Goal: Navigation & Orientation: Go to known website

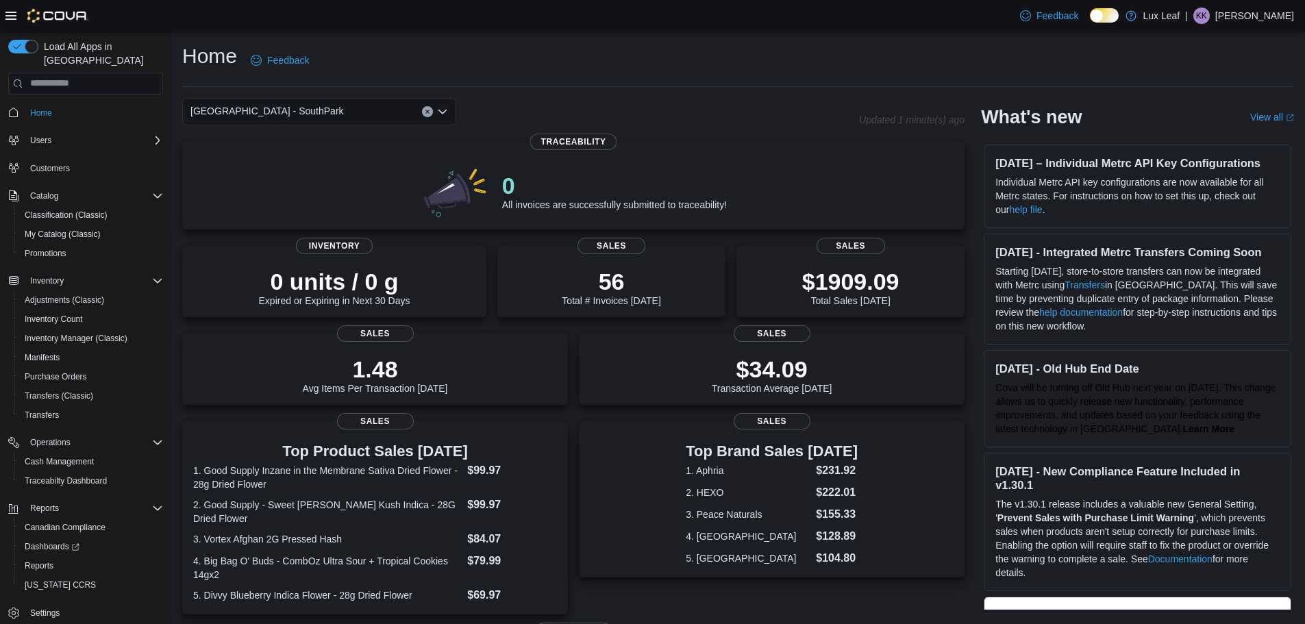
click at [354, 101] on div "[GEOGRAPHIC_DATA] - SouthPark" at bounding box center [319, 111] width 274 height 27
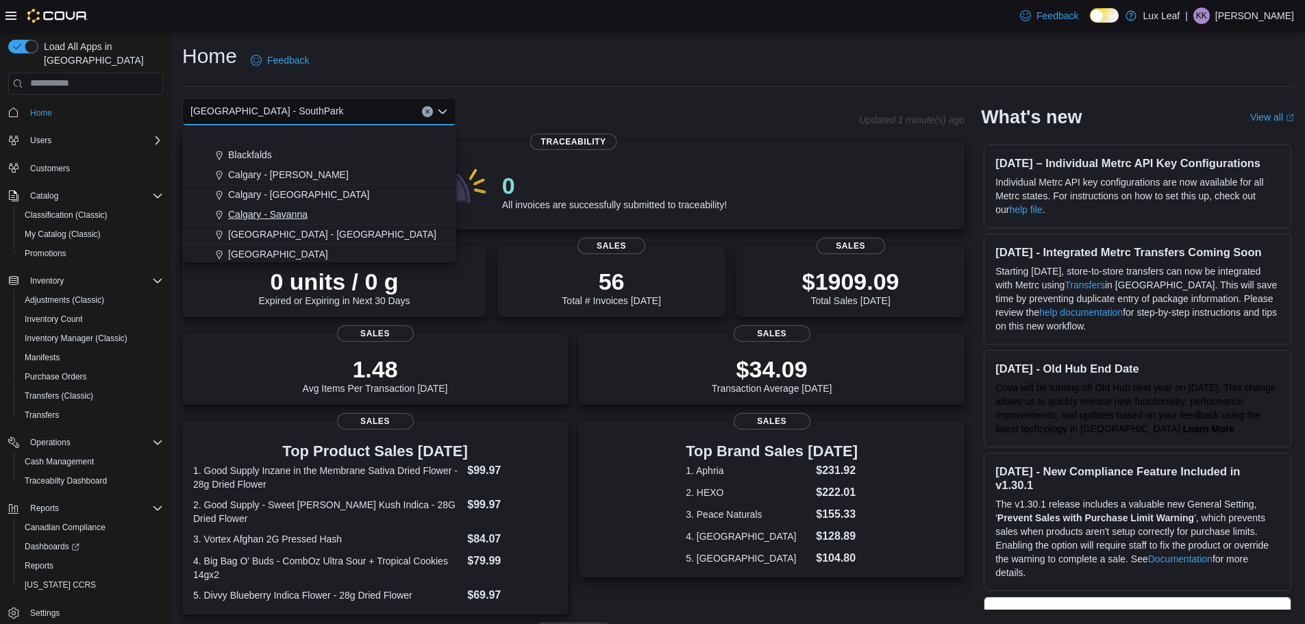
scroll to position [69, 0]
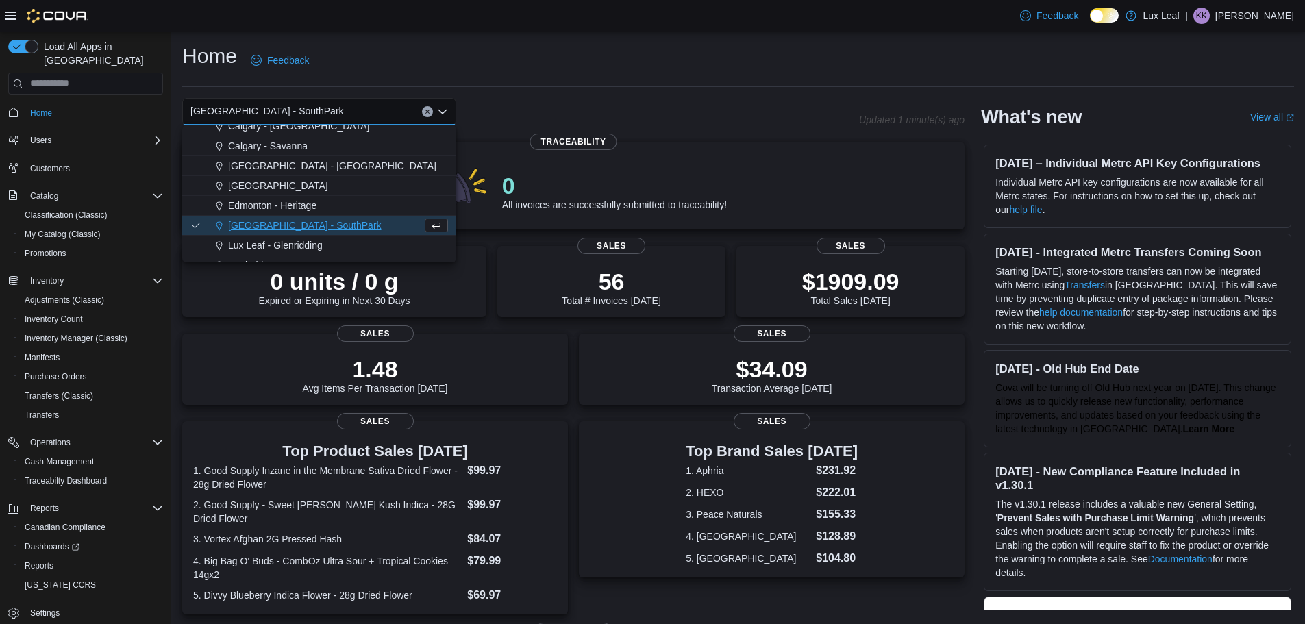
click at [309, 213] on button "Edmonton - Heritage" at bounding box center [319, 206] width 274 height 20
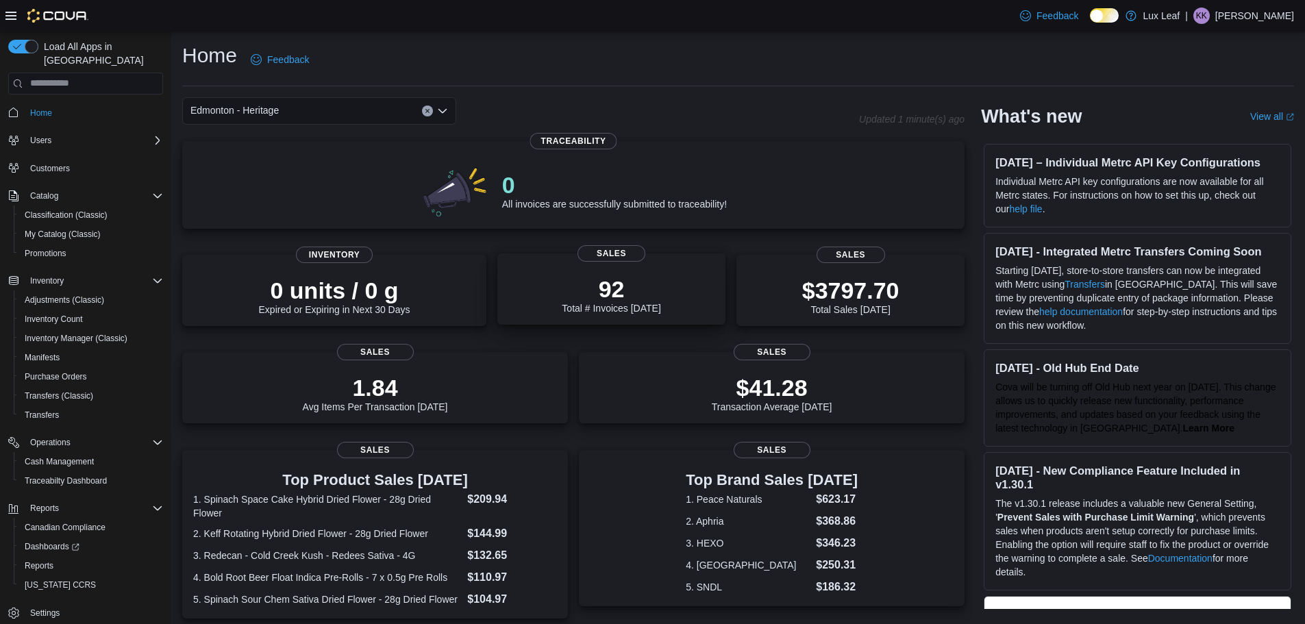
scroll to position [0, 0]
click at [314, 101] on div "Edmonton - Heritage Combo box. Selected. [GEOGRAPHIC_DATA] - Heritage. Press Ba…" at bounding box center [319, 111] width 274 height 27
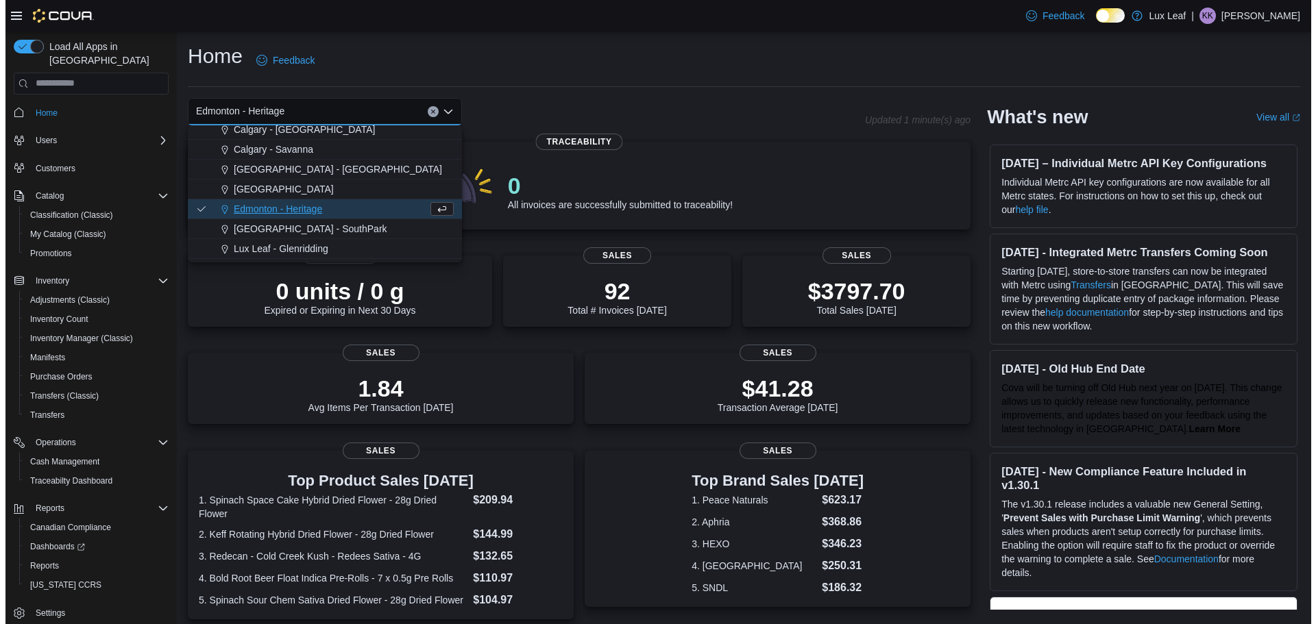
scroll to position [69, 0]
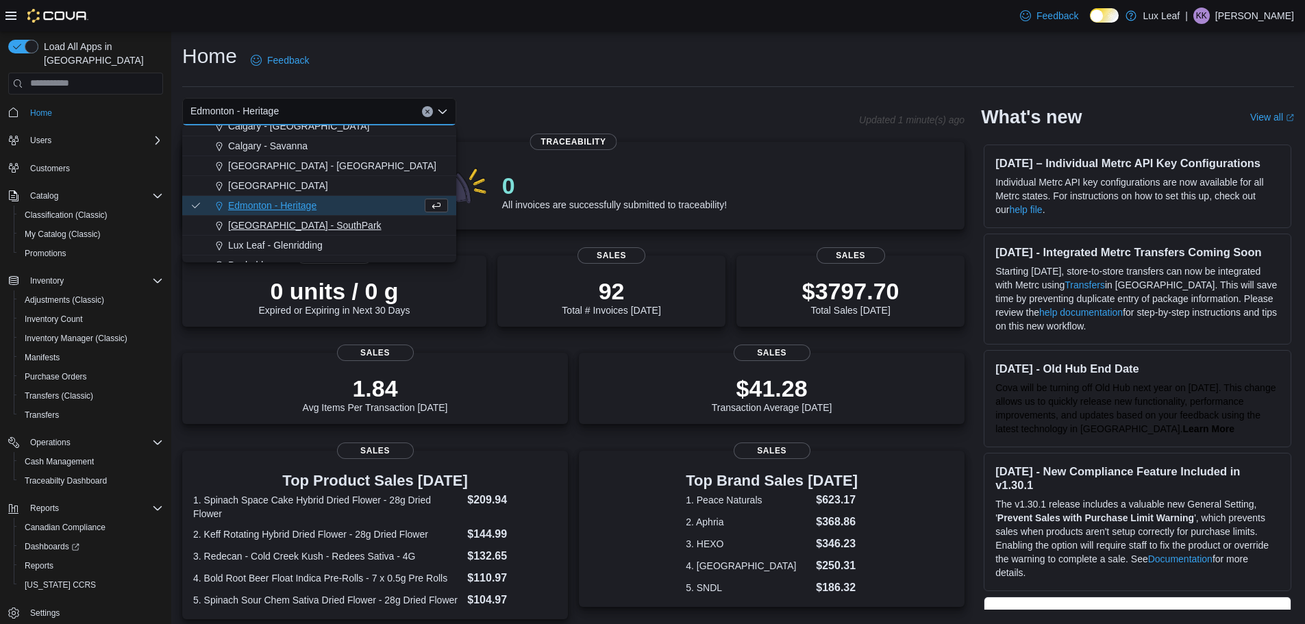
click at [279, 219] on span "[GEOGRAPHIC_DATA] - SouthPark" at bounding box center [304, 226] width 153 height 14
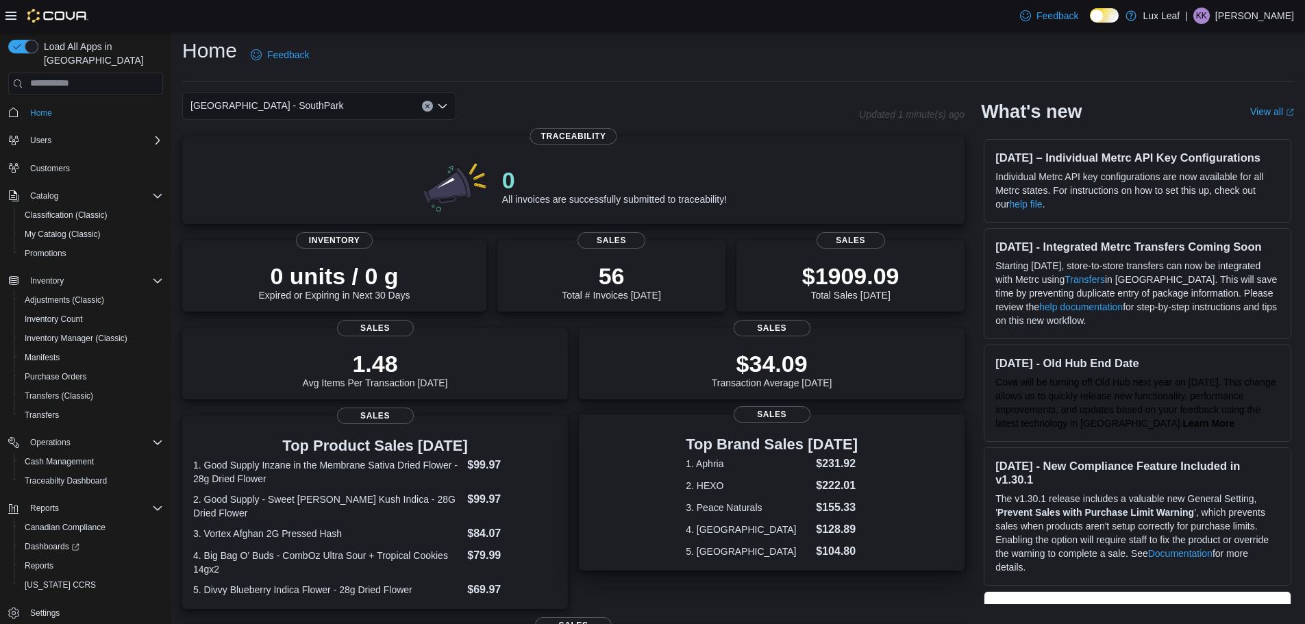
scroll to position [0, 0]
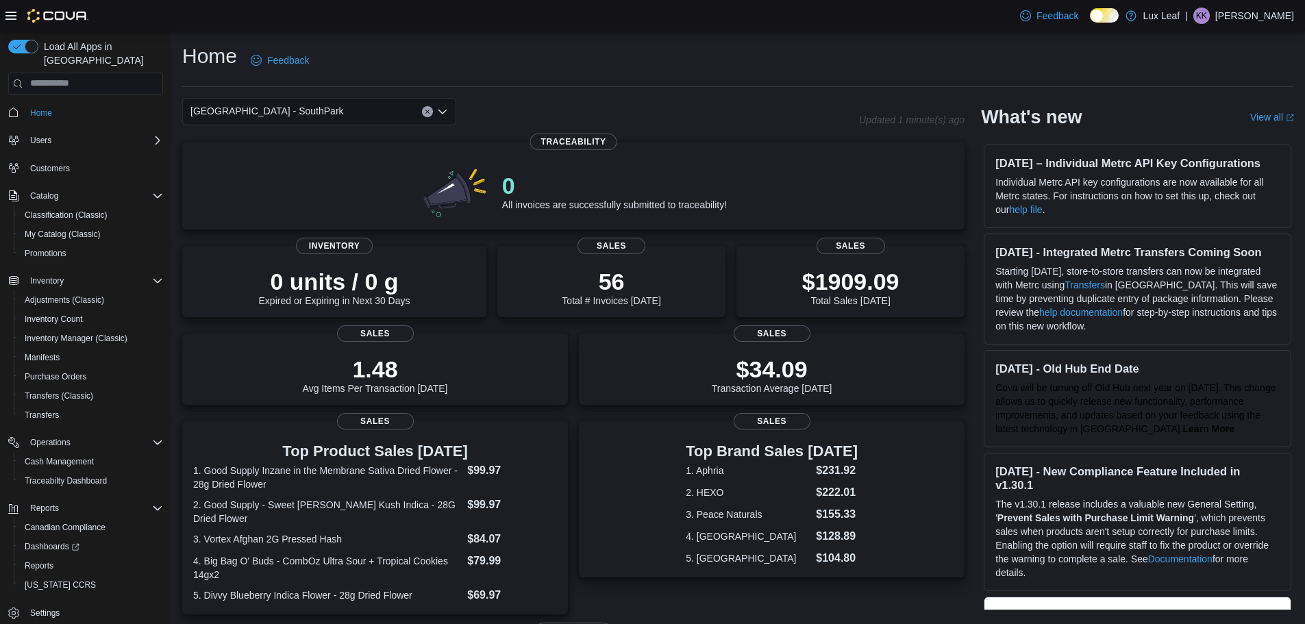
click at [339, 116] on div "[GEOGRAPHIC_DATA] - SouthPark Combo box. Selected. [GEOGRAPHIC_DATA] - [GEOGRAP…" at bounding box center [319, 111] width 274 height 27
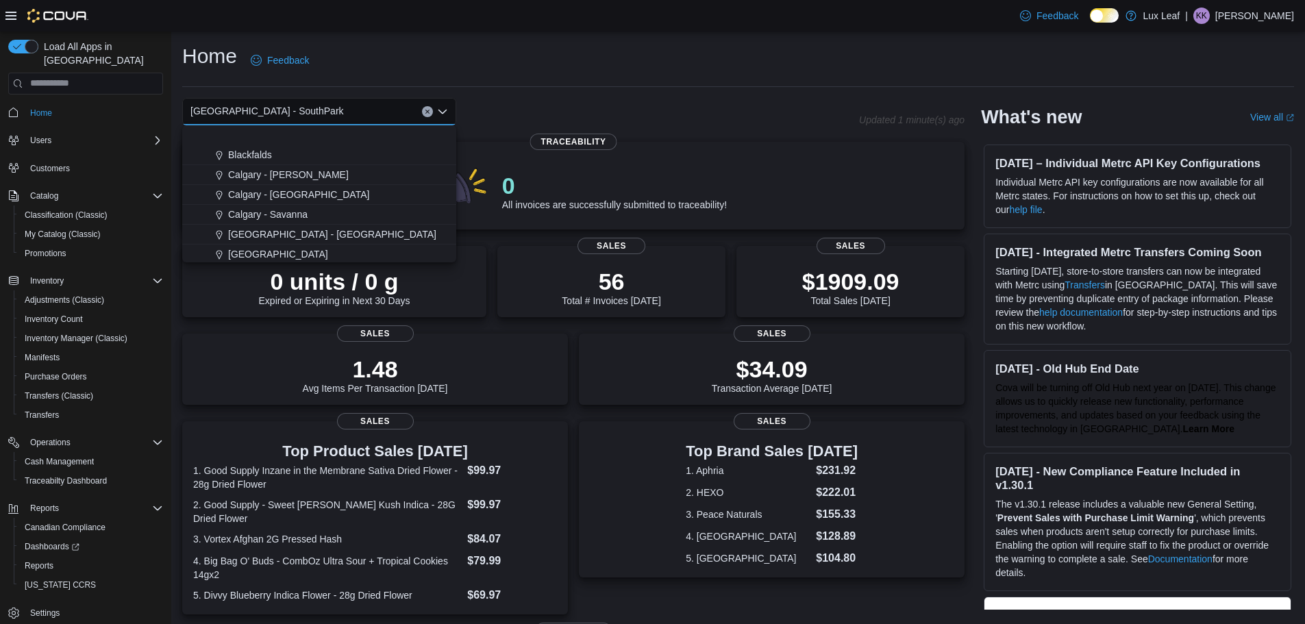
scroll to position [121, 0]
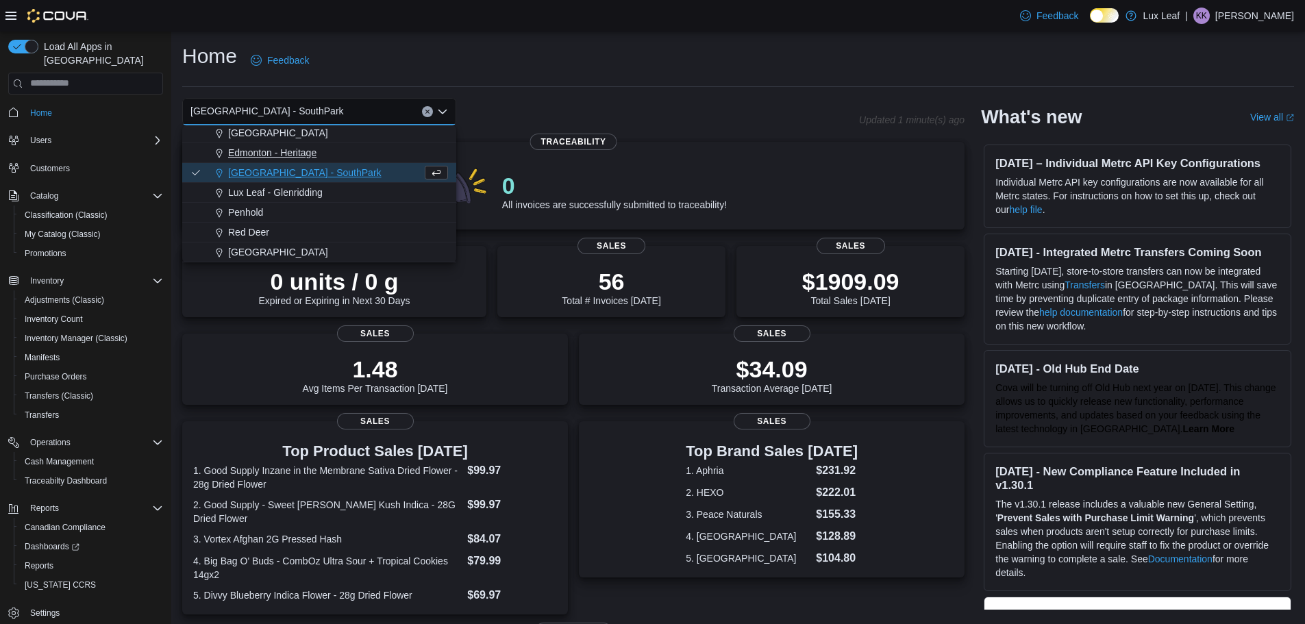
click at [293, 154] on span "Edmonton - Heritage" at bounding box center [272, 153] width 88 height 14
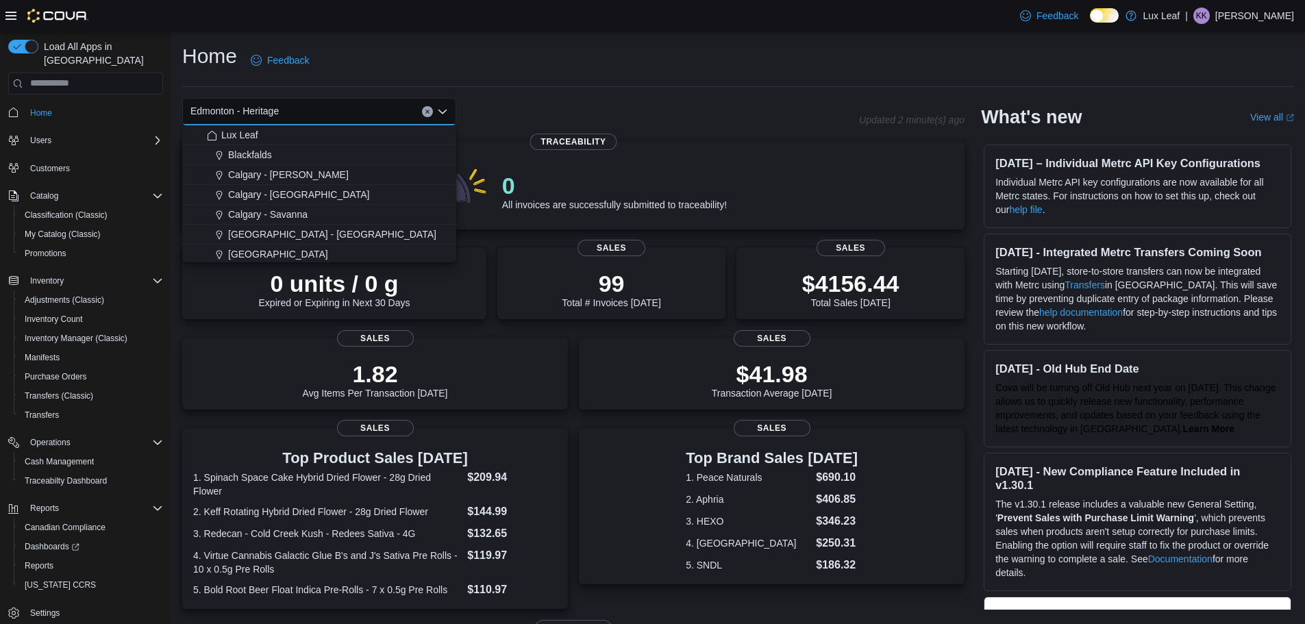
drag, startPoint x: 504, startPoint y: 63, endPoint x: 357, endPoint y: 93, distance: 150.4
click at [505, 63] on div "Home Feedback" at bounding box center [738, 60] width 1112 height 36
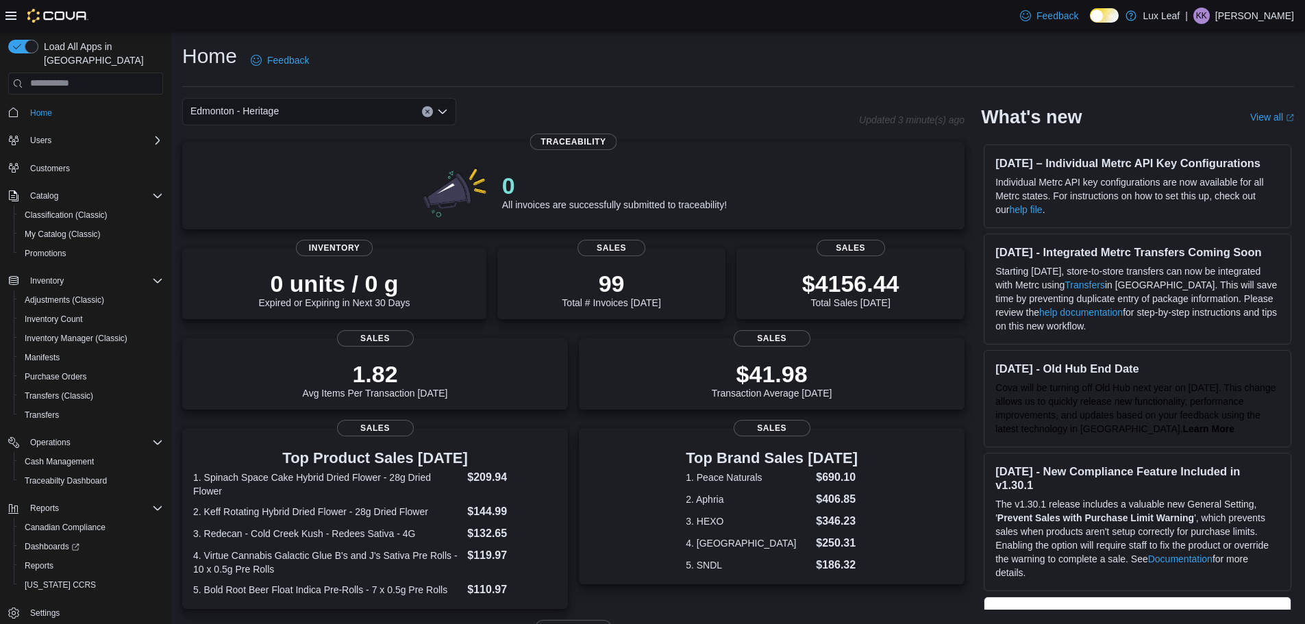
click at [391, 115] on div "Edmonton - Heritage" at bounding box center [319, 111] width 274 height 27
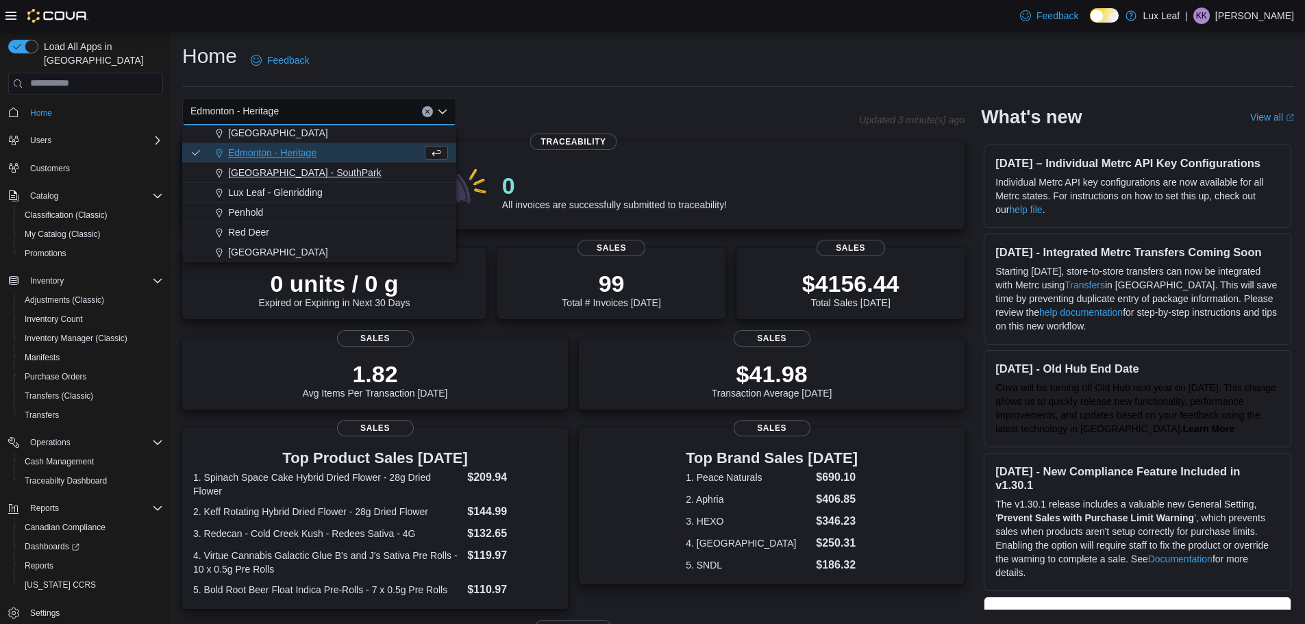
click at [307, 175] on span "[GEOGRAPHIC_DATA] - SouthPark" at bounding box center [304, 173] width 153 height 14
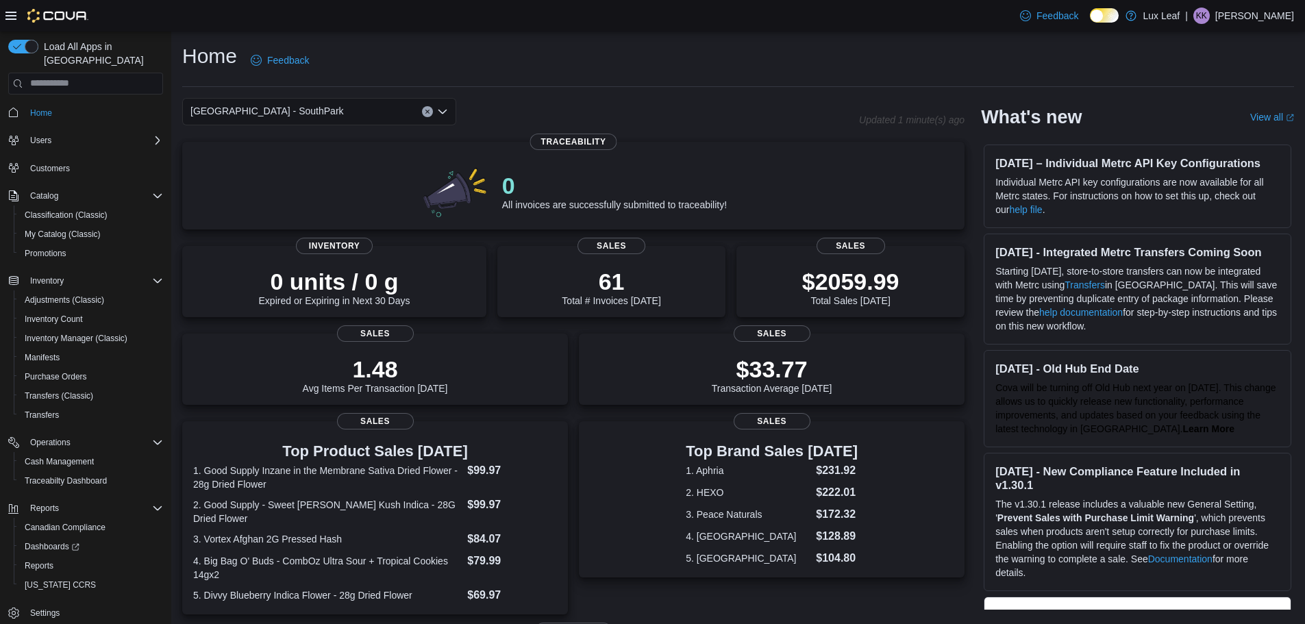
click at [403, 106] on div "[GEOGRAPHIC_DATA] - SouthPark Combo box. Selected. [GEOGRAPHIC_DATA] - [GEOGRAP…" at bounding box center [319, 111] width 274 height 27
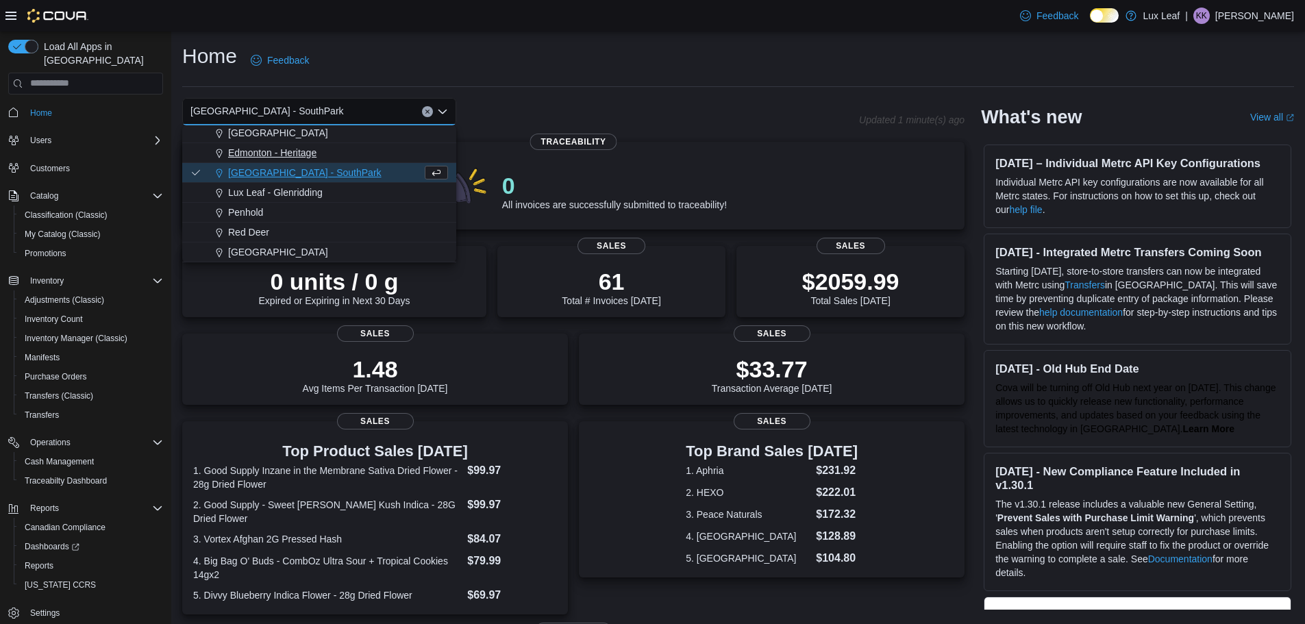
click at [288, 158] on span "Edmonton - Heritage" at bounding box center [272, 153] width 88 height 14
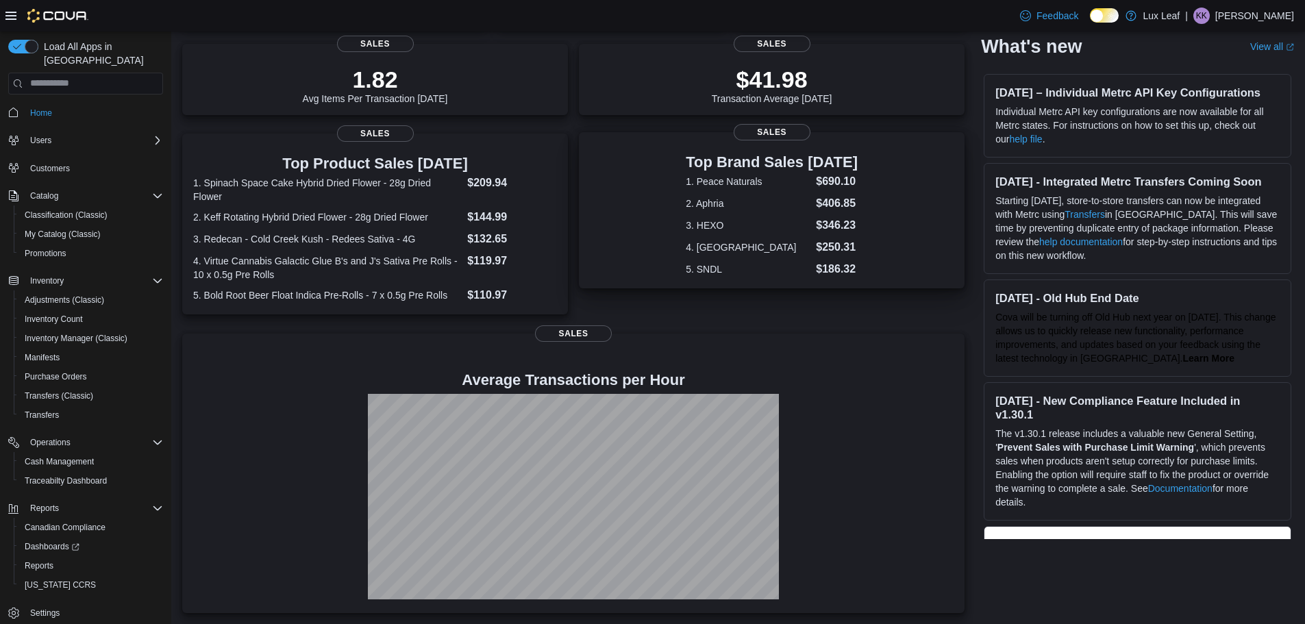
scroll to position [0, 0]
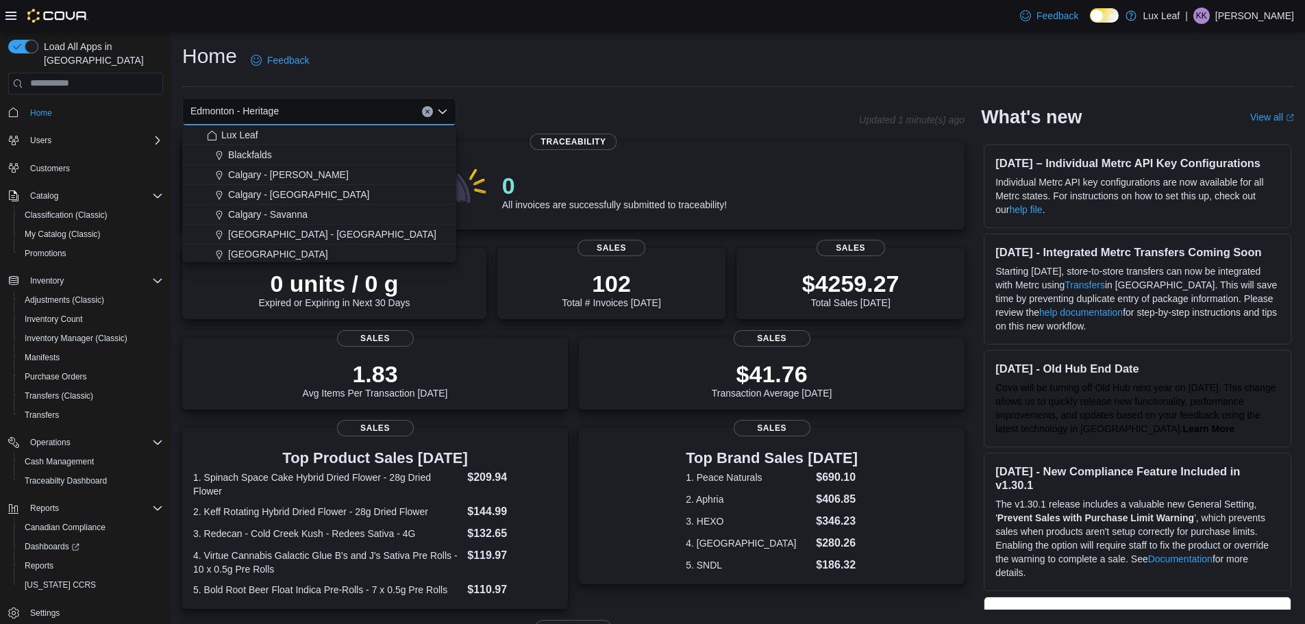
click at [505, 86] on hr at bounding box center [738, 86] width 1112 height 1
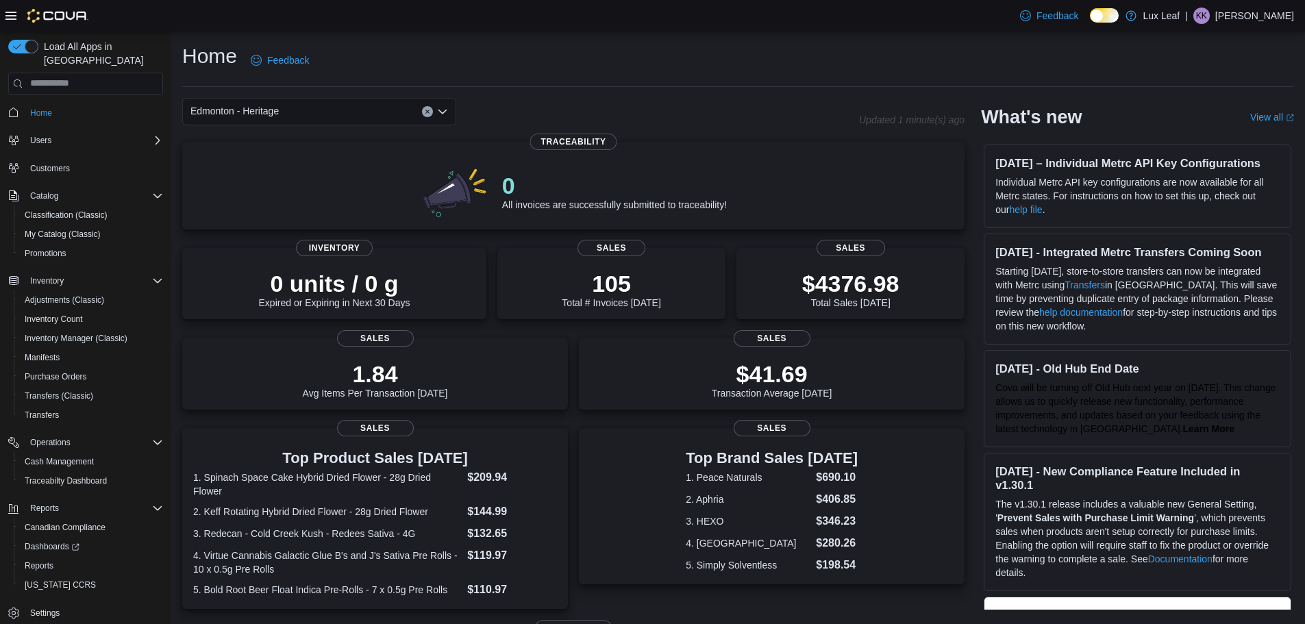
click at [345, 124] on div "Edmonton - Heritage" at bounding box center [319, 111] width 274 height 27
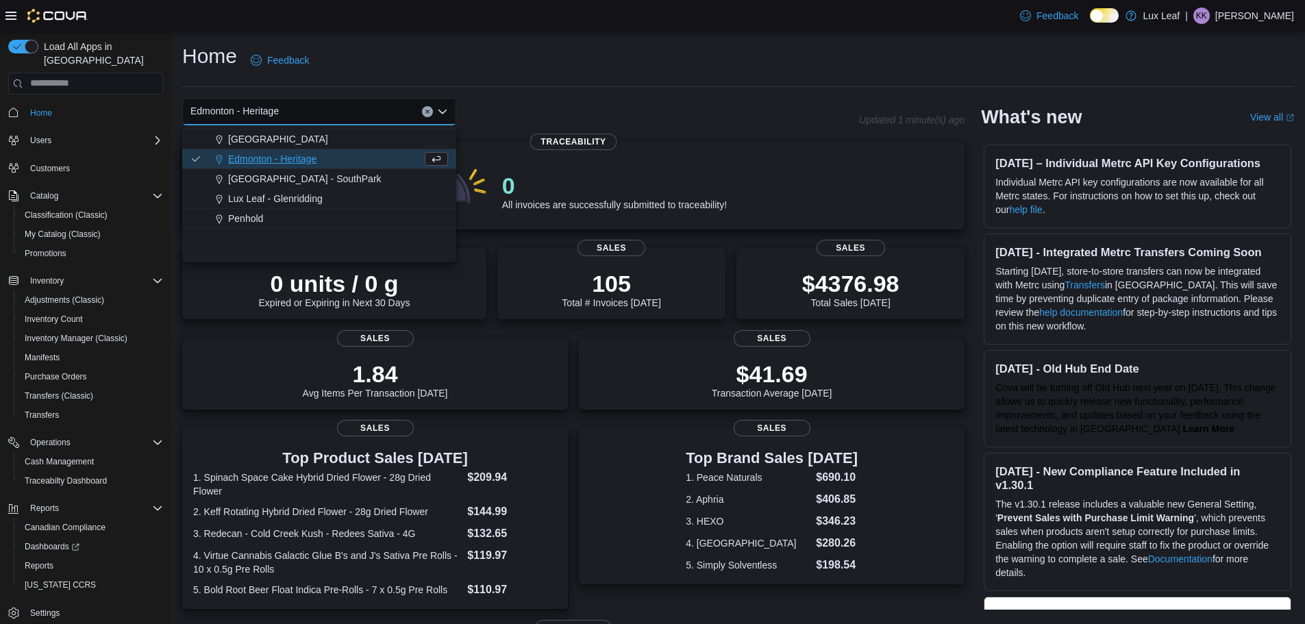
scroll to position [121, 0]
click at [291, 179] on span "[GEOGRAPHIC_DATA] - SouthPark" at bounding box center [304, 173] width 153 height 14
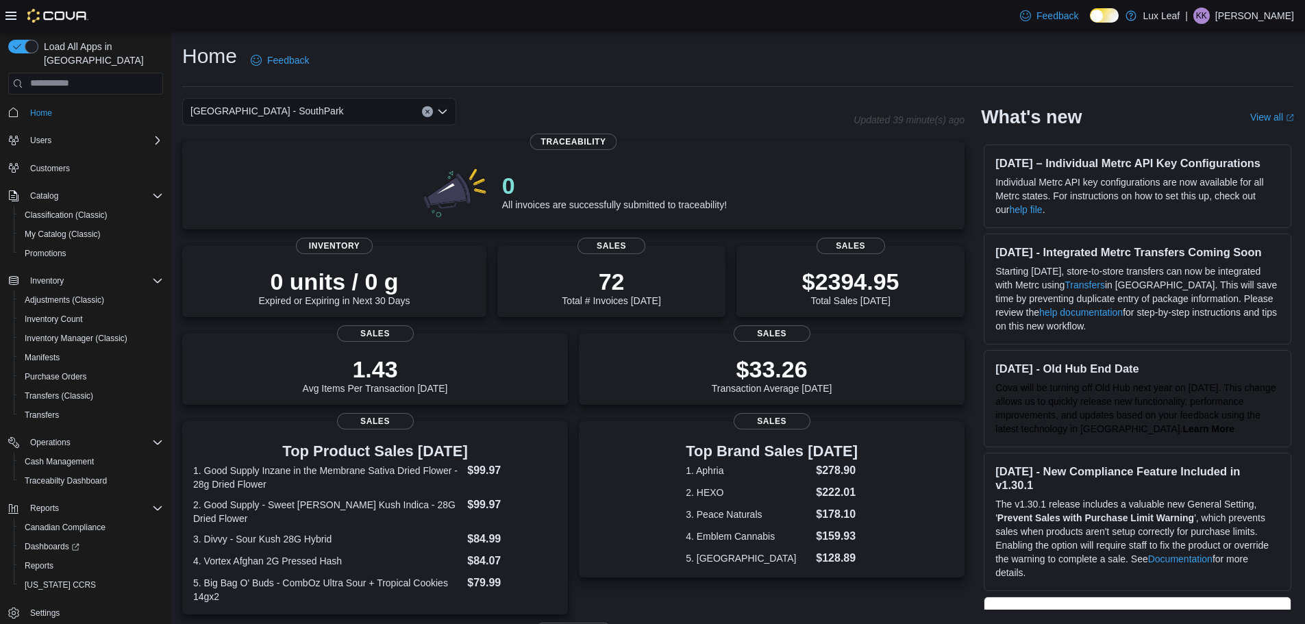
click at [330, 116] on div "[GEOGRAPHIC_DATA] - SouthPark Combo box. Selected. [GEOGRAPHIC_DATA] - [GEOGRAP…" at bounding box center [319, 111] width 274 height 27
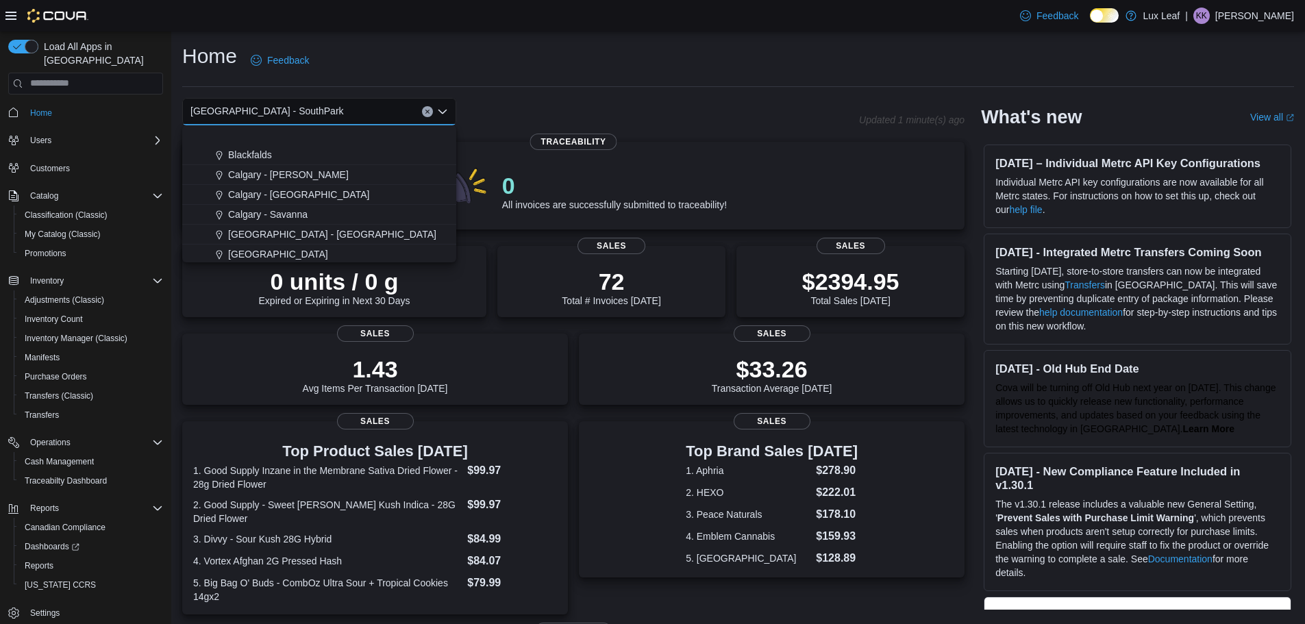
scroll to position [69, 0]
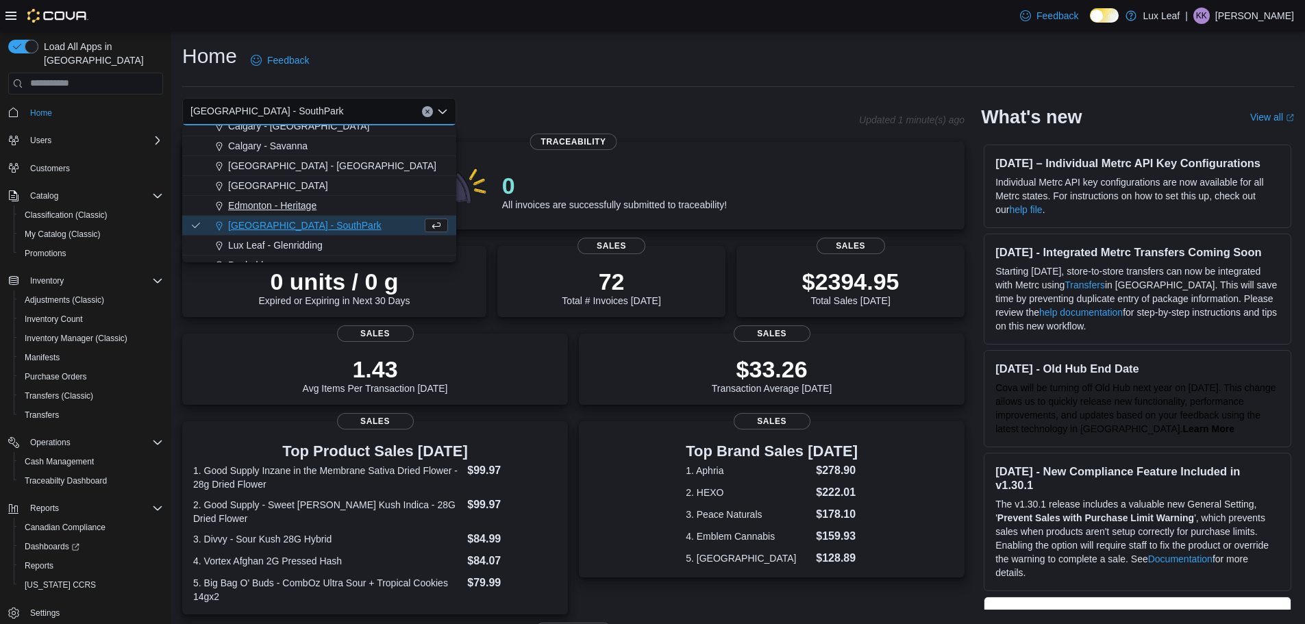
click at [255, 204] on span "Edmonton - Heritage" at bounding box center [272, 206] width 88 height 14
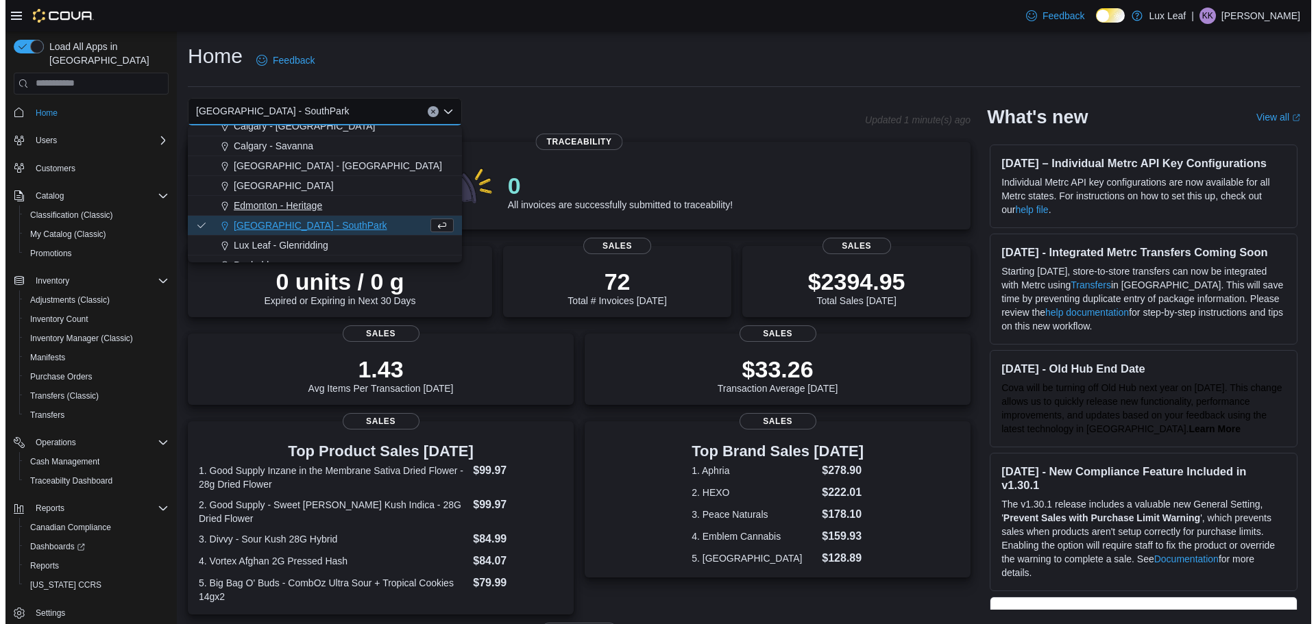
scroll to position [0, 0]
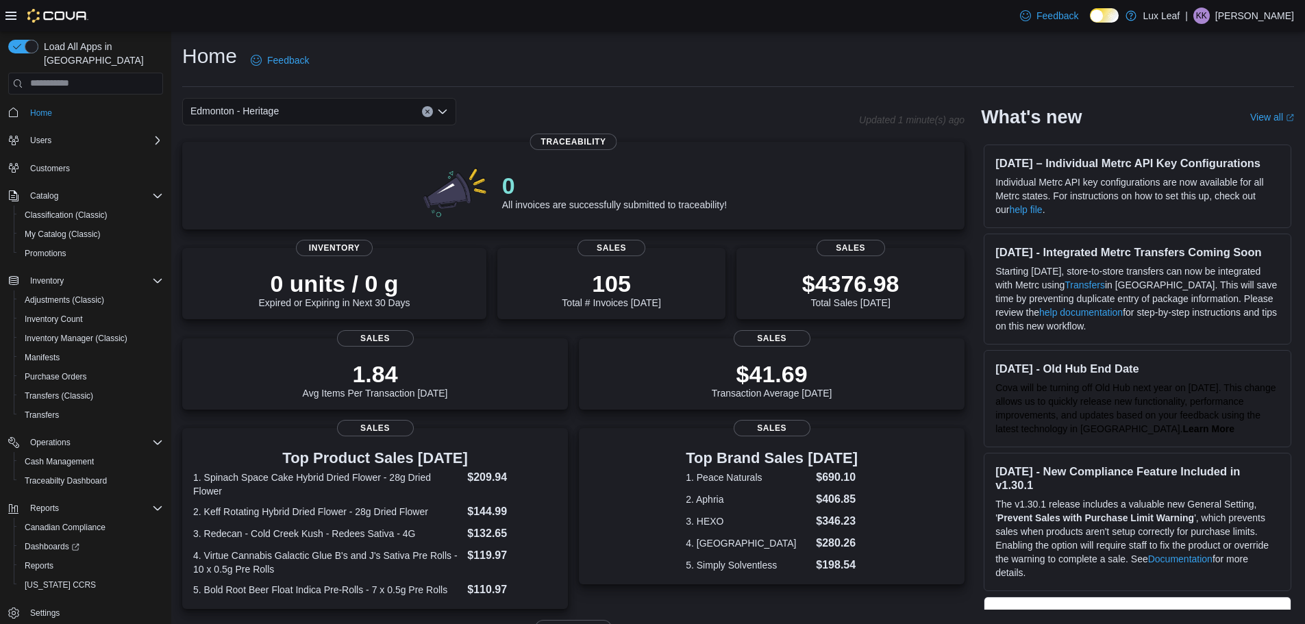
click at [327, 101] on div "Edmonton - Heritage" at bounding box center [319, 111] width 274 height 27
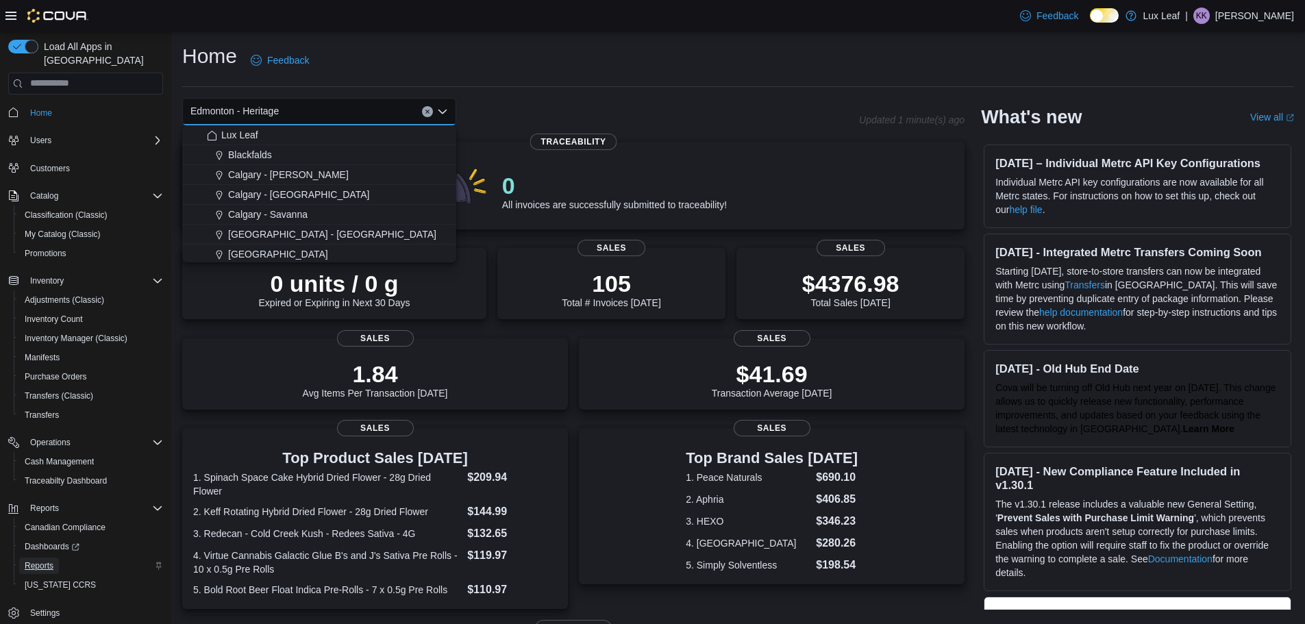
click at [49, 560] on span "Reports" at bounding box center [39, 565] width 29 height 11
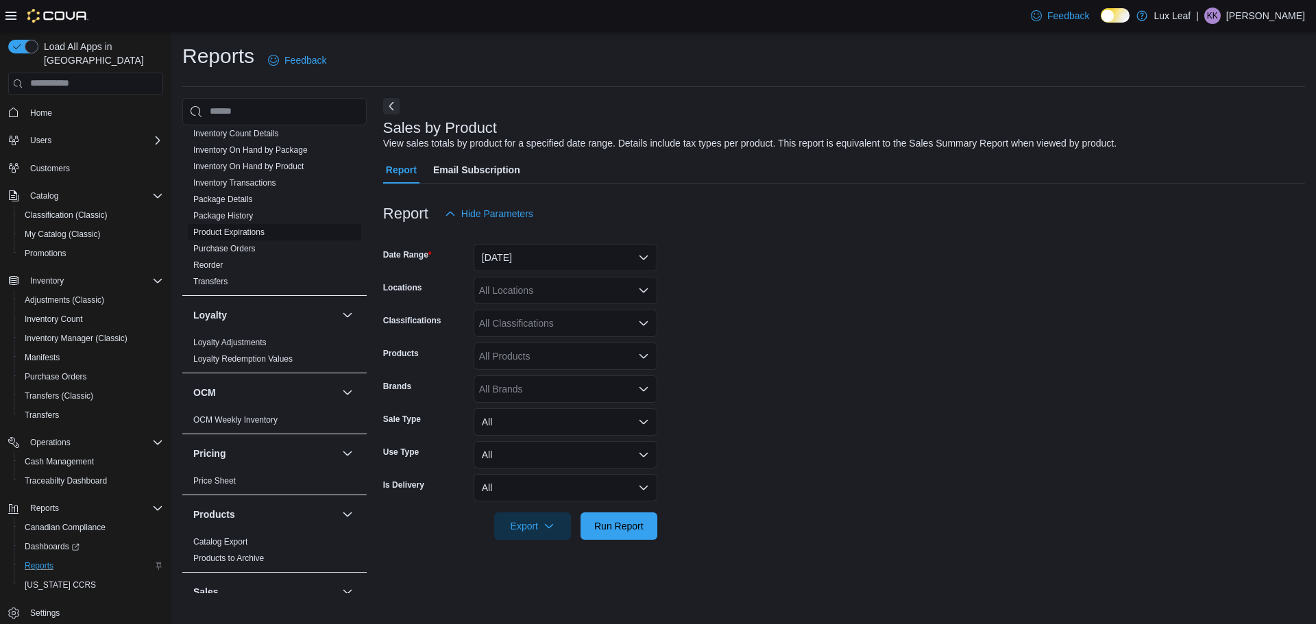
scroll to position [411, 0]
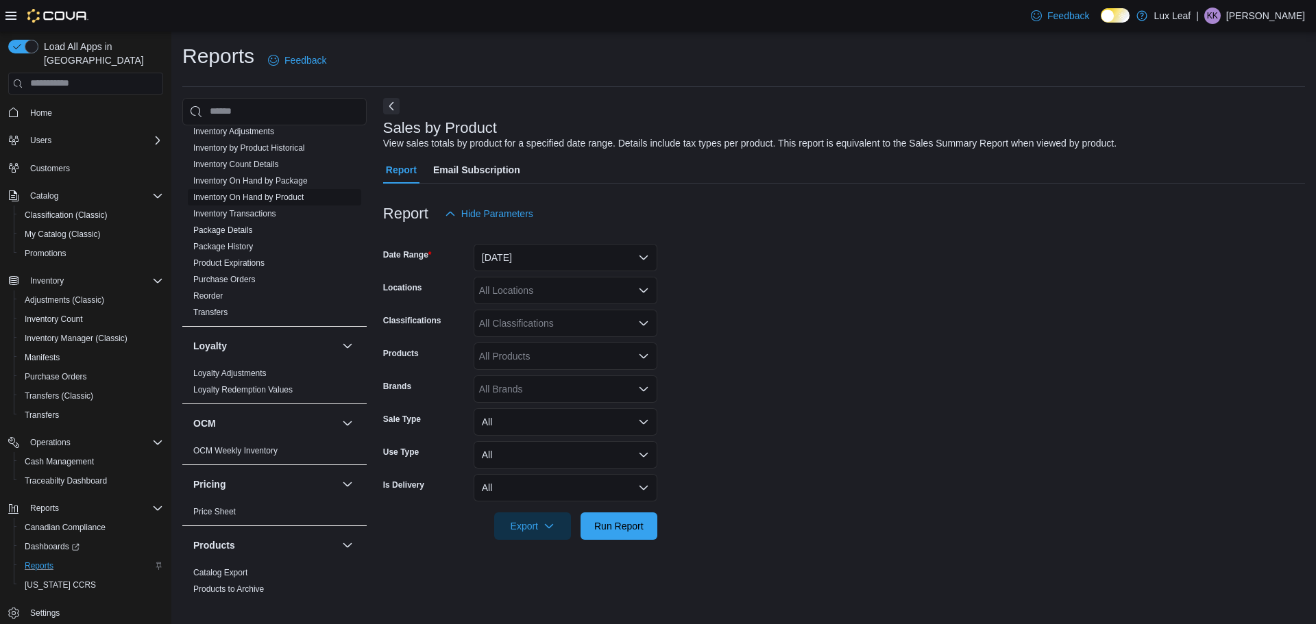
click at [288, 196] on link "Inventory On Hand by Product" at bounding box center [248, 198] width 110 height 10
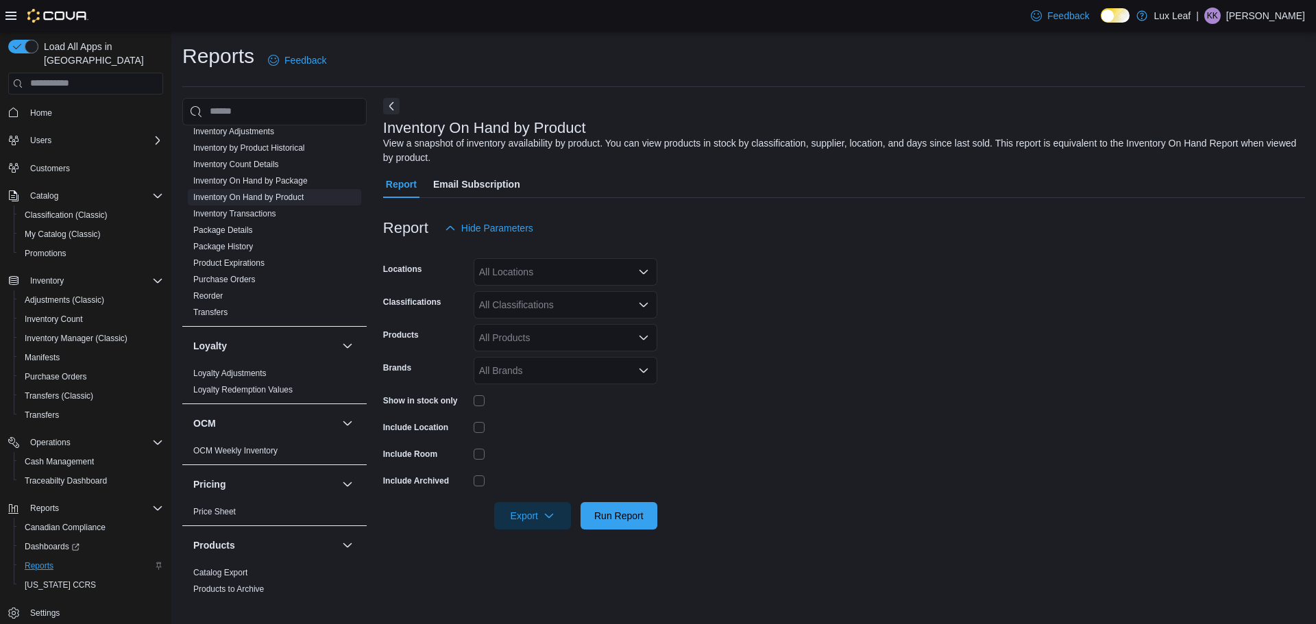
click at [568, 269] on div "All Locations" at bounding box center [565, 271] width 184 height 27
type input "***"
click at [561, 304] on button "Edmonton - Heritage" at bounding box center [565, 296] width 184 height 20
click at [828, 374] on form "Locations [GEOGRAPHIC_DATA] - Heritage Classifications All Classifications Prod…" at bounding box center [844, 386] width 922 height 288
click at [514, 299] on div "All Classifications" at bounding box center [565, 304] width 184 height 27
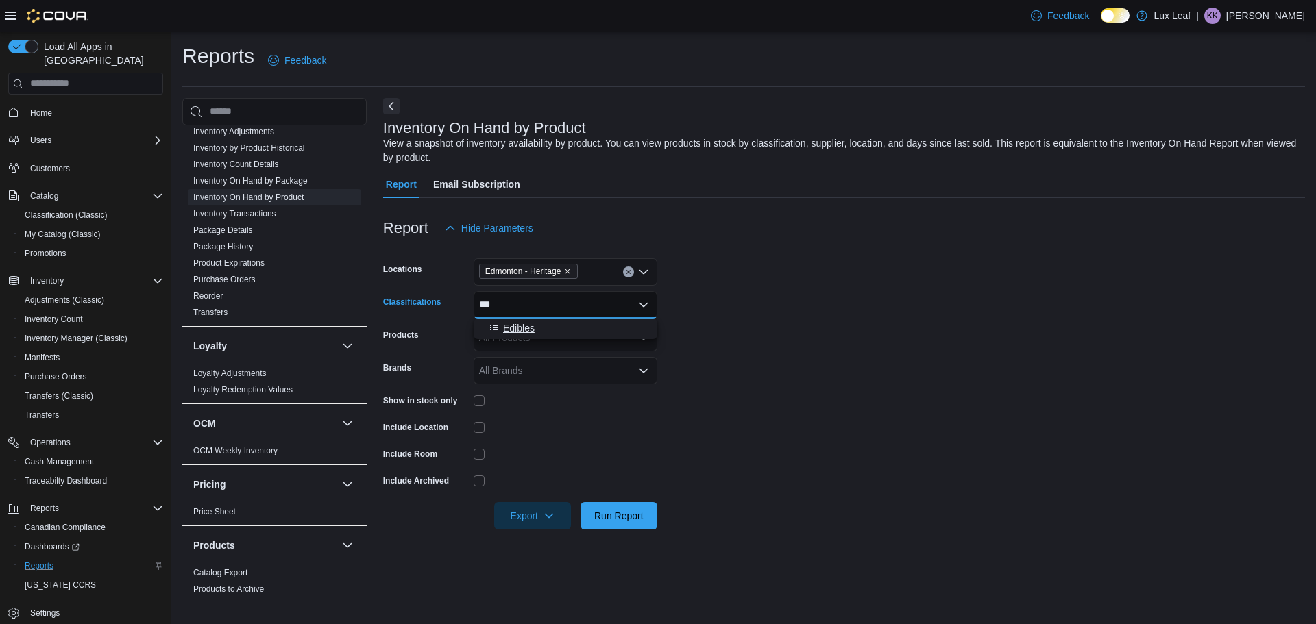
type input "***"
click at [523, 328] on span "Edibles" at bounding box center [519, 328] width 32 height 14
drag, startPoint x: 715, startPoint y: 338, endPoint x: 432, endPoint y: 383, distance: 286.5
click at [704, 338] on form "Locations [GEOGRAPHIC_DATA] - Heritage Classifications Edibles Products All Pro…" at bounding box center [844, 386] width 922 height 288
click at [485, 425] on div at bounding box center [565, 427] width 184 height 11
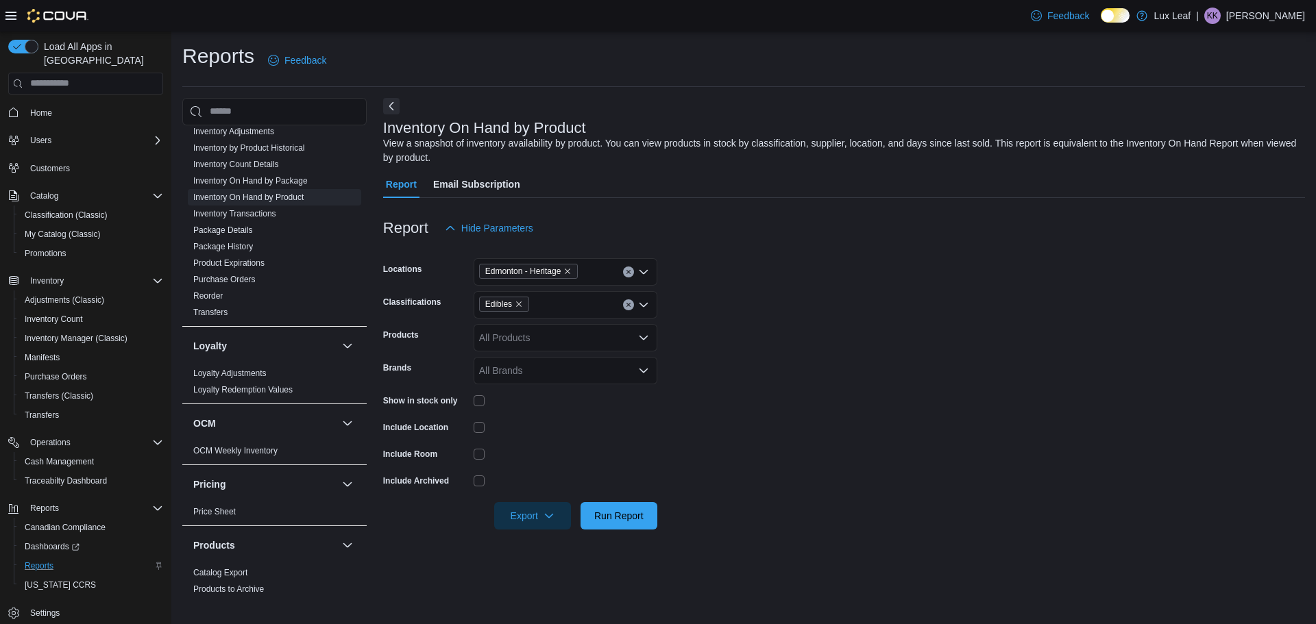
click at [472, 430] on div "Include Location" at bounding box center [520, 427] width 274 height 21
click at [532, 513] on span "Export" at bounding box center [532, 515] width 60 height 27
click at [539, 459] on span "Export to Csv" at bounding box center [535, 461] width 62 height 11
click at [521, 304] on icon "Remove Edibles from selection in this group" at bounding box center [519, 304] width 8 height 8
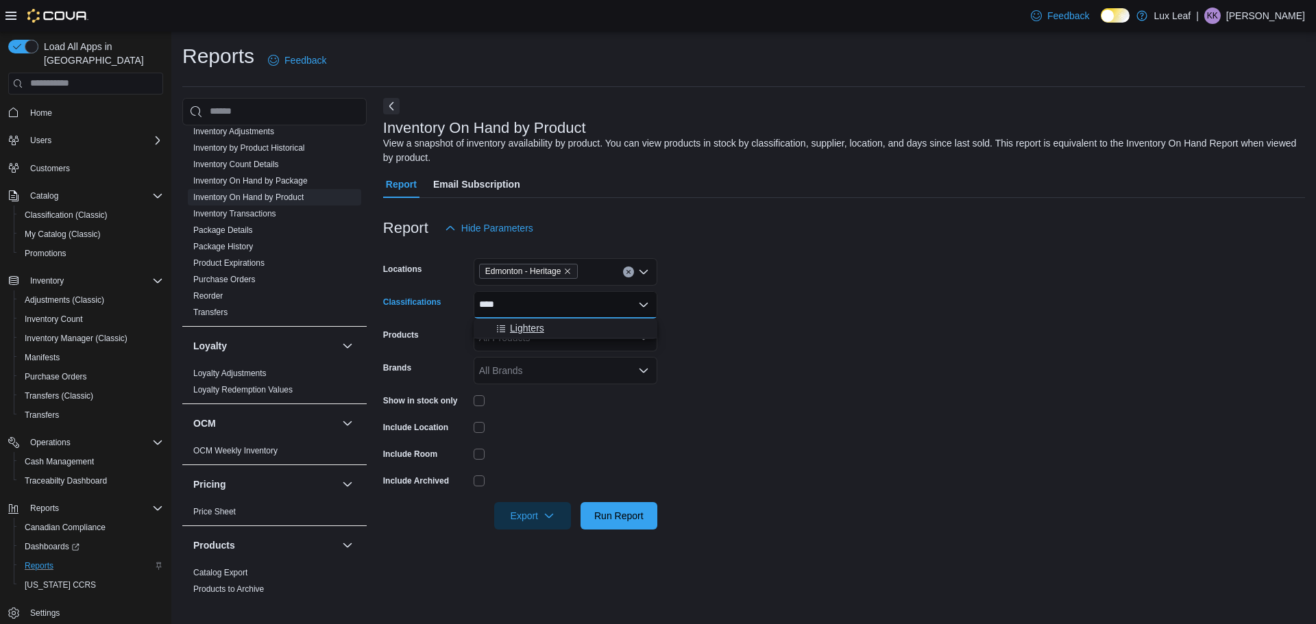
type input "****"
click at [511, 322] on span "Lighters" at bounding box center [527, 328] width 34 height 14
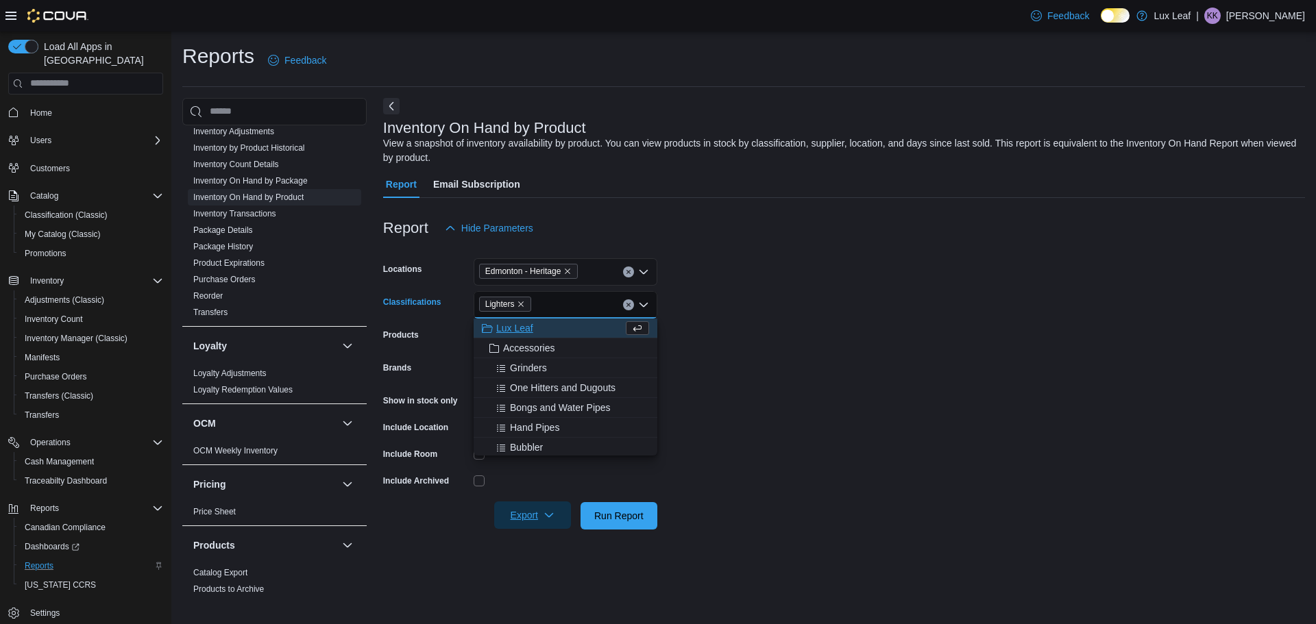
click at [558, 520] on span "Export" at bounding box center [532, 515] width 60 height 27
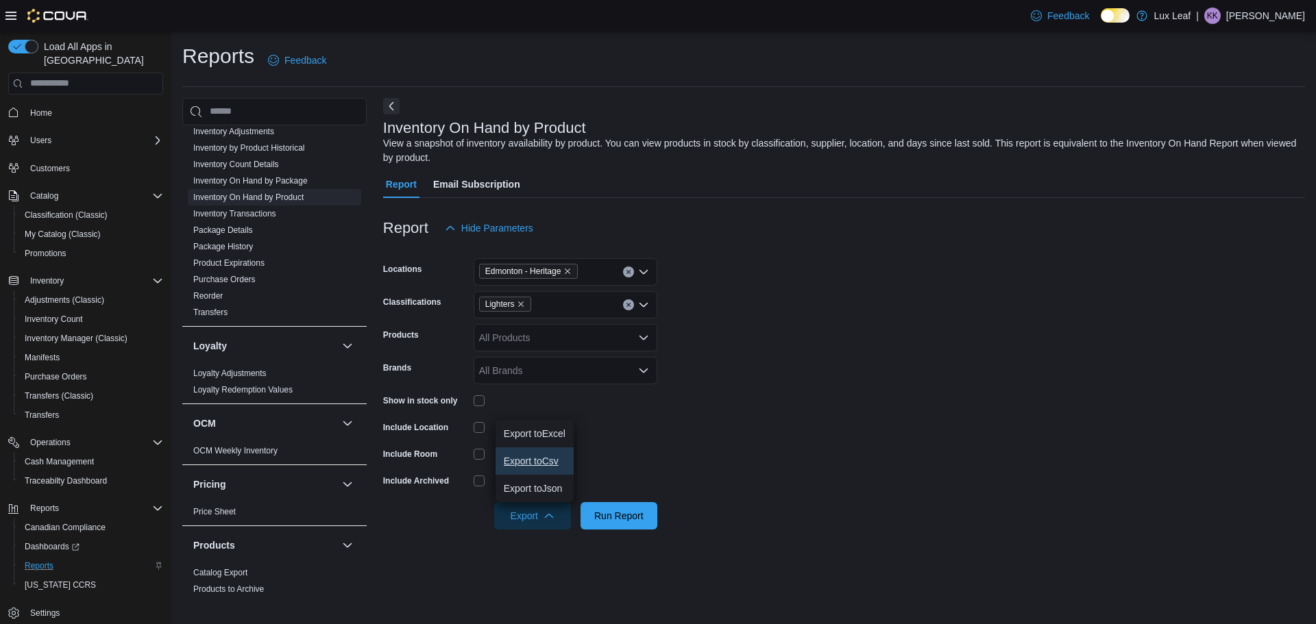
click at [538, 465] on span "Export to Csv" at bounding box center [535, 461] width 62 height 11
click at [32, 108] on span "Home" at bounding box center [41, 113] width 22 height 11
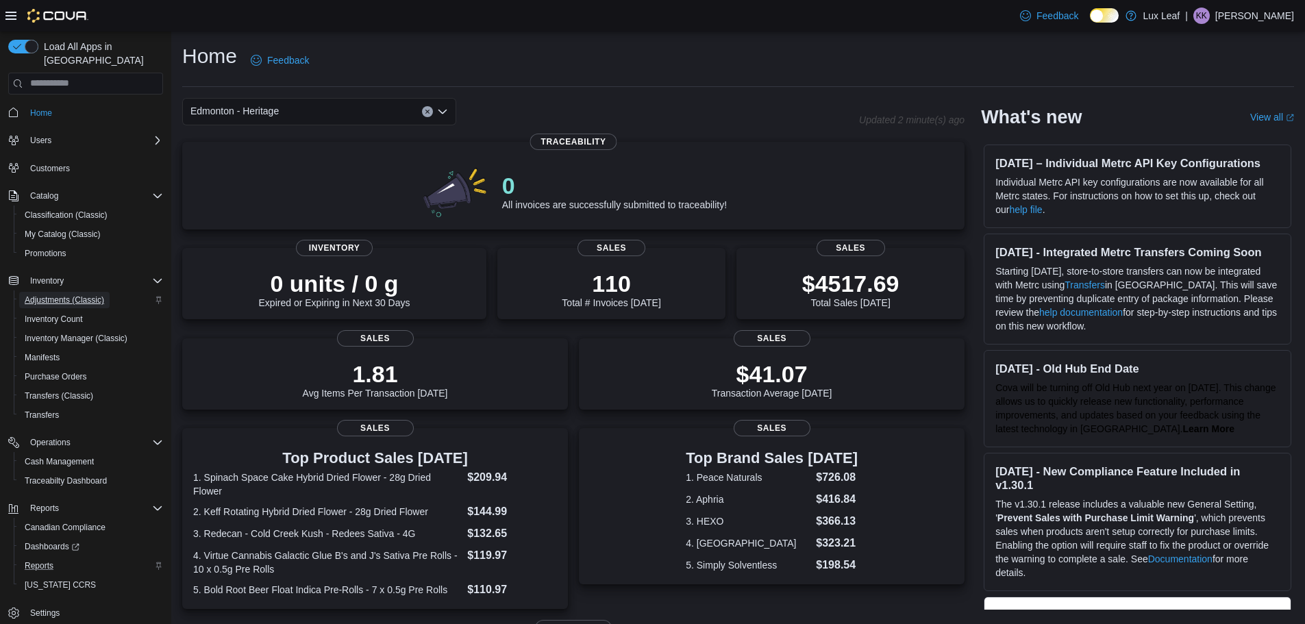
click at [77, 295] on span "Adjustments (Classic)" at bounding box center [64, 300] width 79 height 11
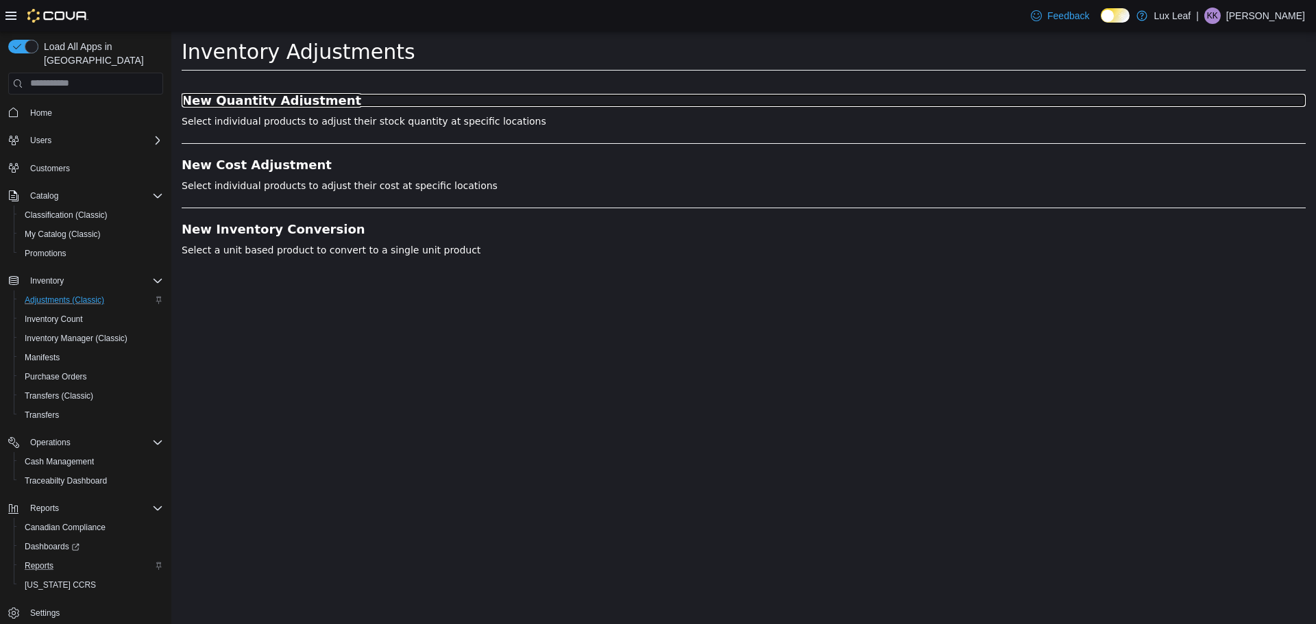
click at [294, 97] on h3 "New Quantity Adjustment" at bounding box center [744, 100] width 1124 height 14
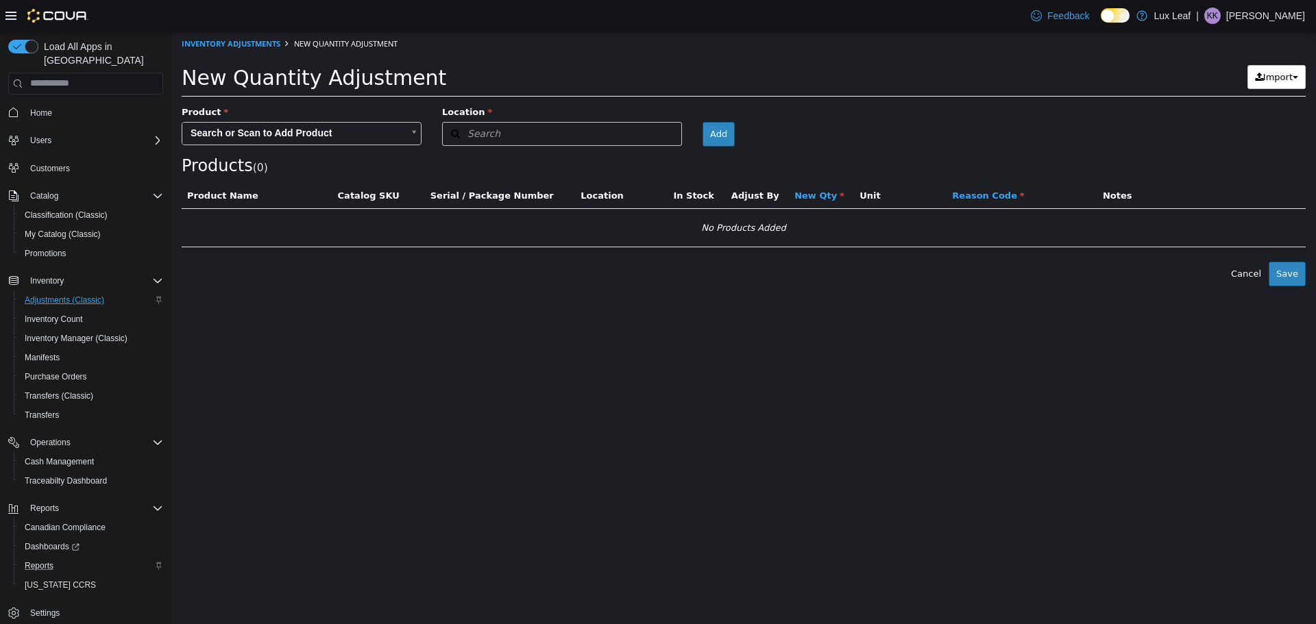
click at [229, 127] on body "× Inventory Adjustments New Quantity Adjustment New Quantity Adjustment Import …" at bounding box center [743, 158] width 1144 height 255
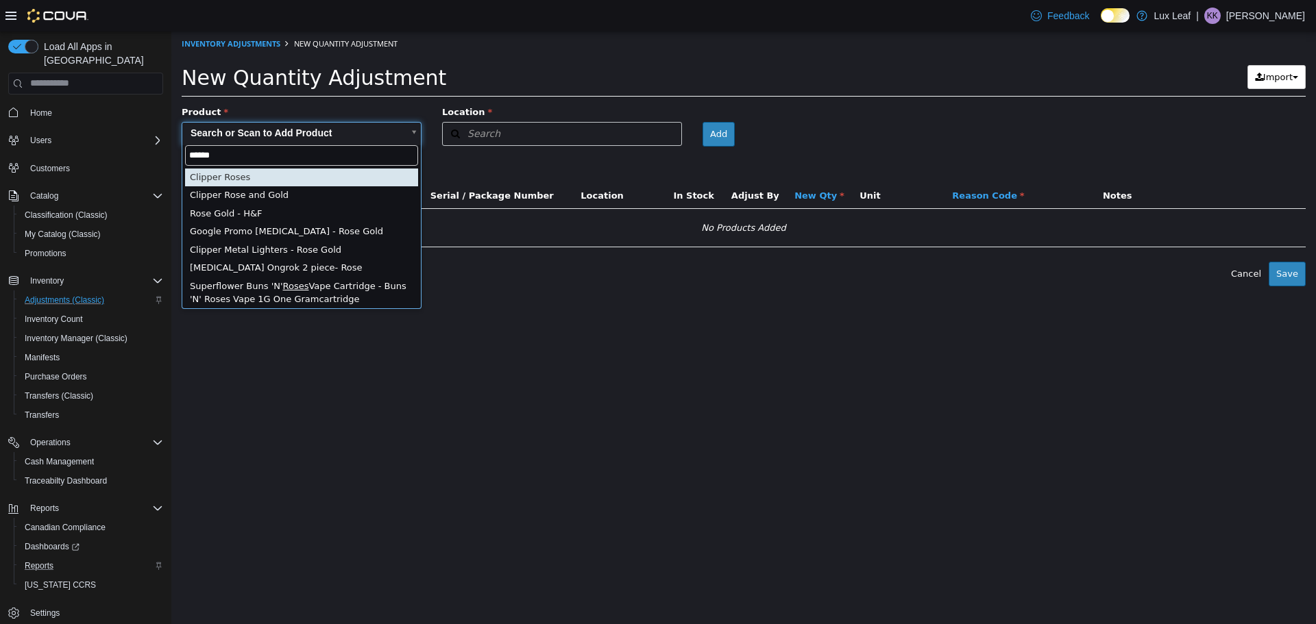
type input "*****"
type input "**********"
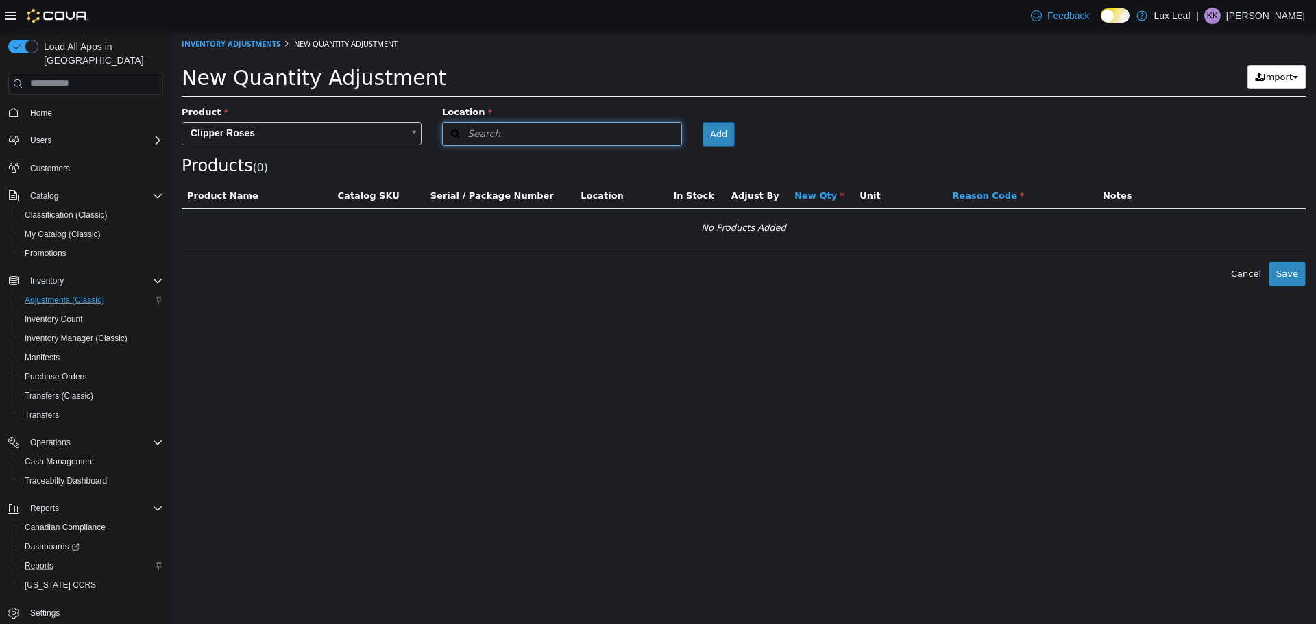
click at [470, 129] on span "Search" at bounding box center [472, 133] width 58 height 14
type input "***"
click at [493, 180] on span "Edmonton - Heritage" at bounding box center [524, 176] width 93 height 10
click at [634, 136] on button "Add" at bounding box center [648, 133] width 32 height 25
click at [632, 136] on button "Add" at bounding box center [648, 133] width 32 height 25
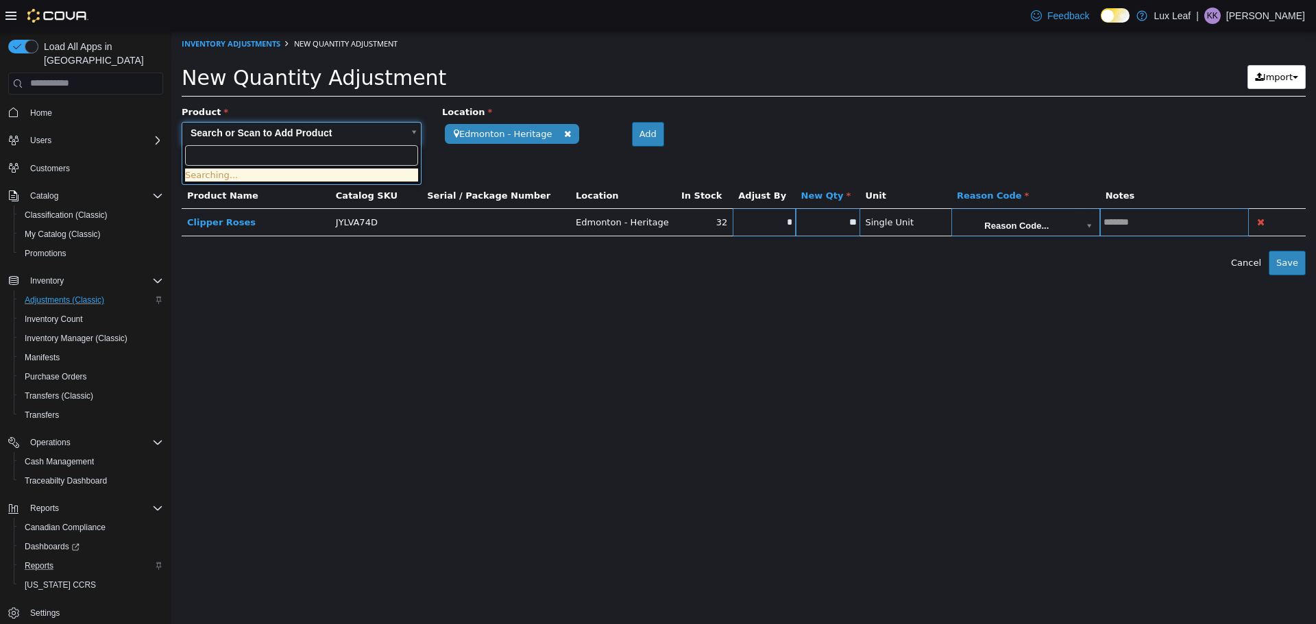
click at [249, 130] on body "**********" at bounding box center [743, 153] width 1144 height 244
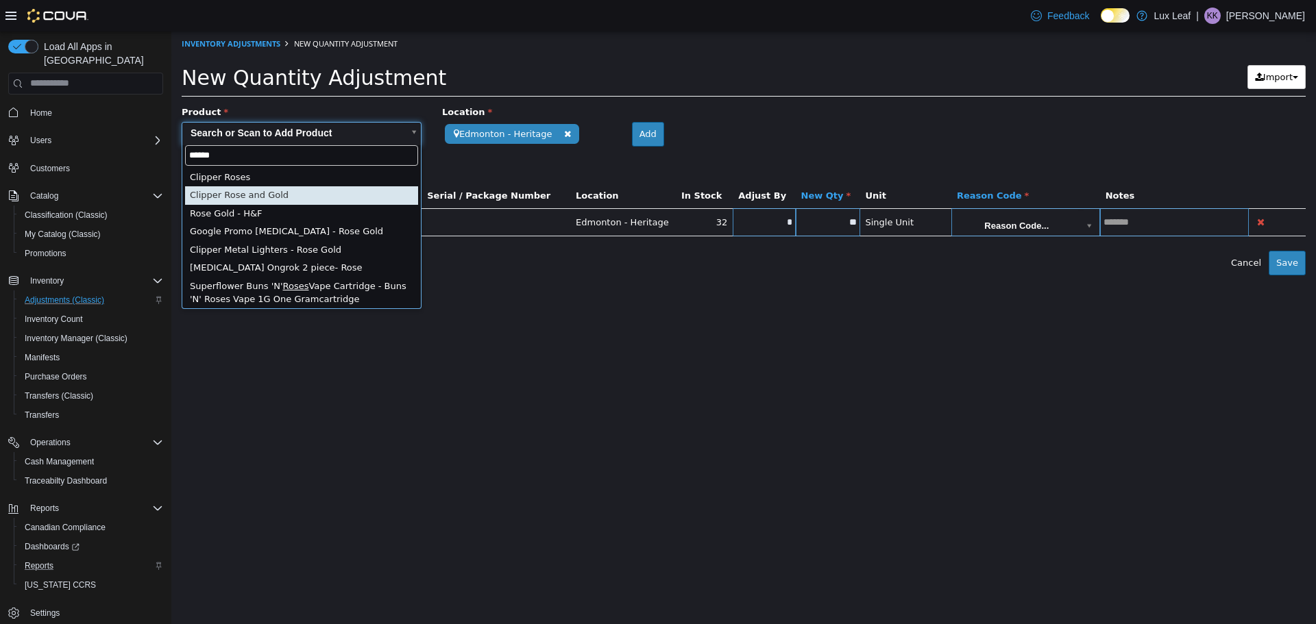
type input "*****"
type input "**********"
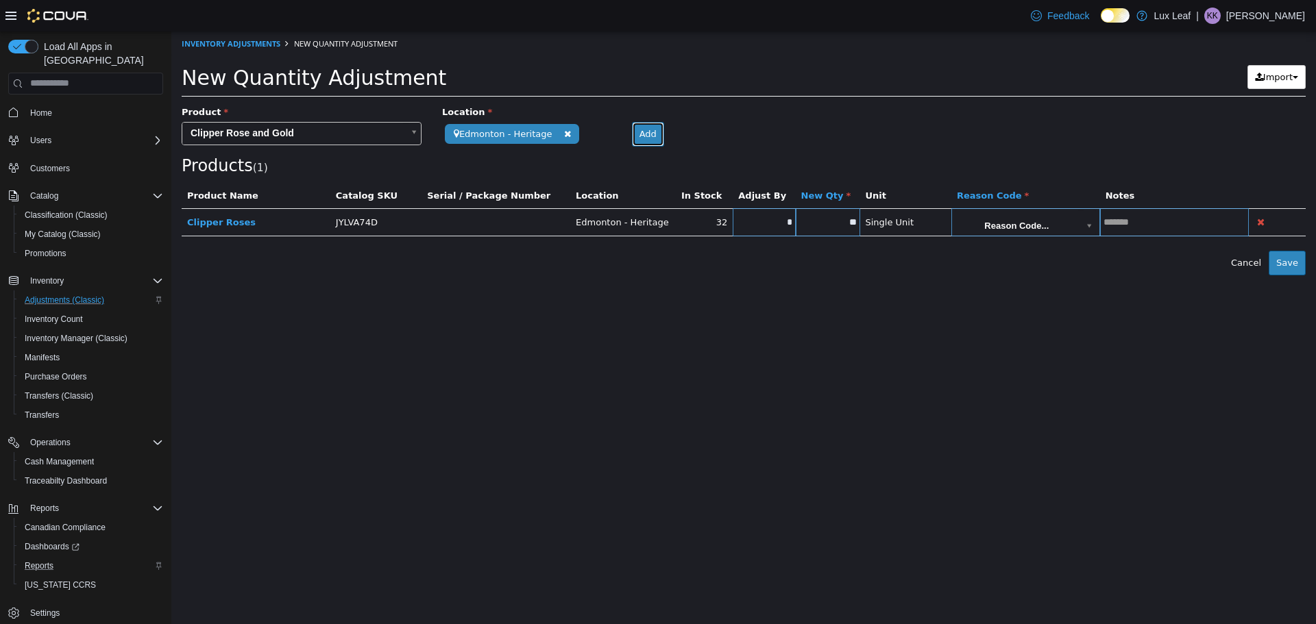
click at [644, 140] on button "Add" at bounding box center [648, 133] width 32 height 25
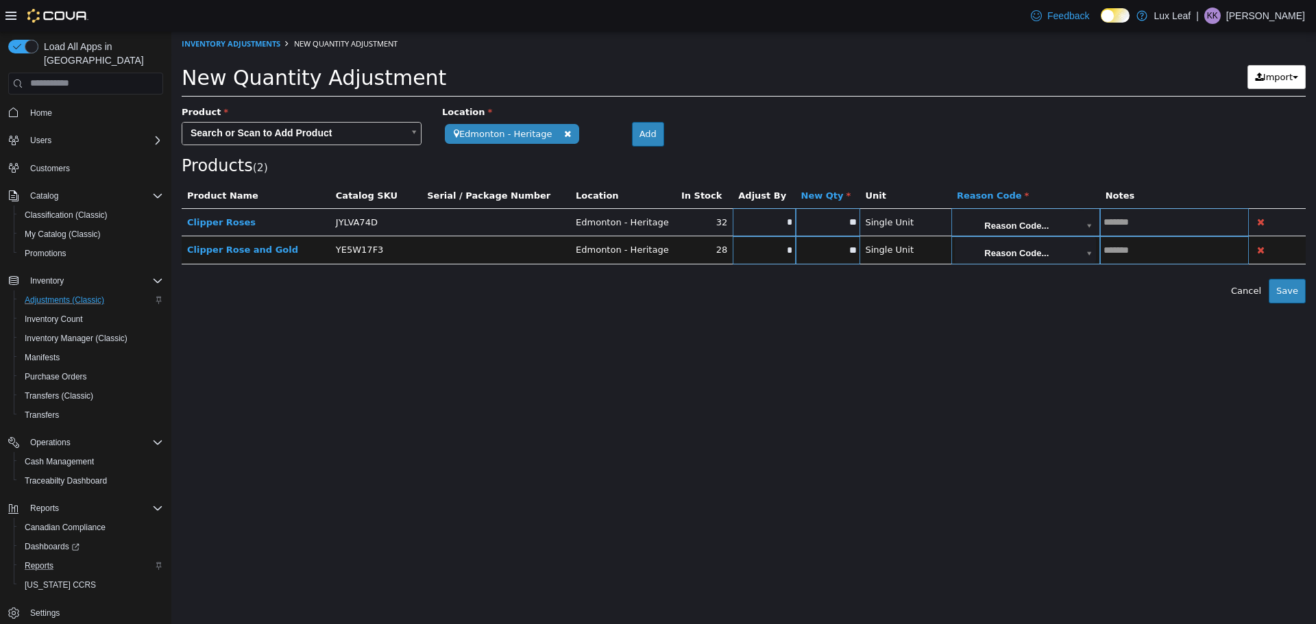
type input "*"
type input "**"
click at [786, 248] on input "*" at bounding box center [763, 250] width 62 height 10
type input "**"
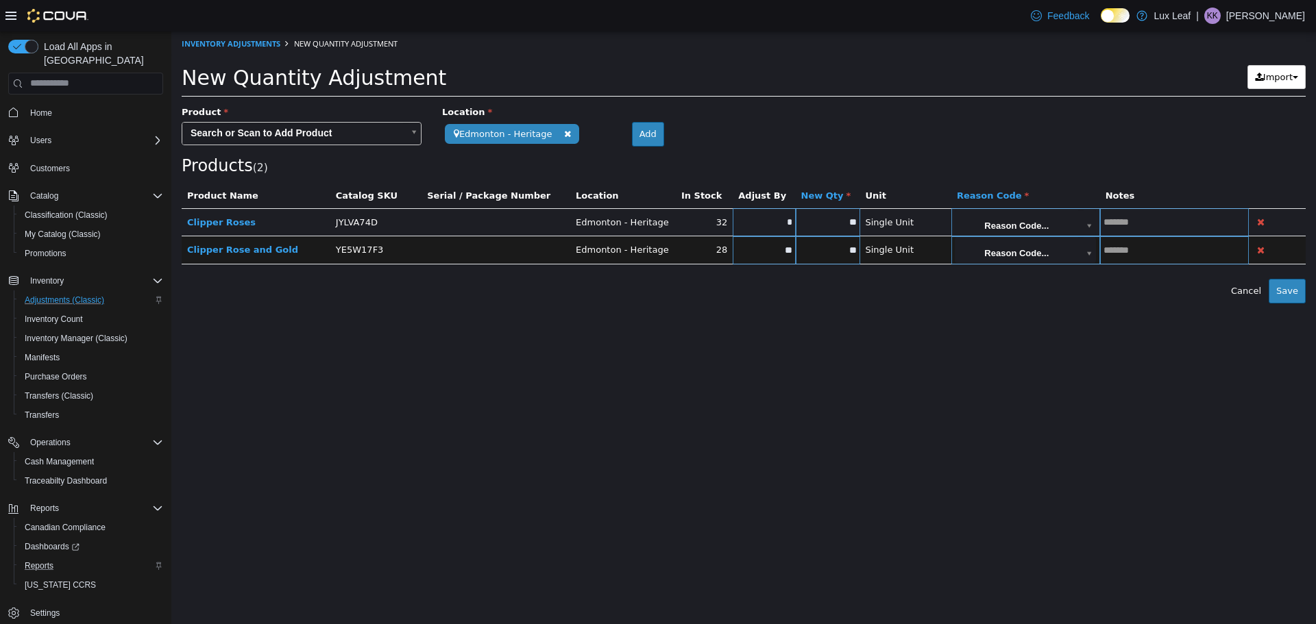
click at [978, 208] on td "Reason Code..." at bounding box center [1025, 222] width 149 height 28
click at [979, 213] on body "**********" at bounding box center [743, 167] width 1144 height 272
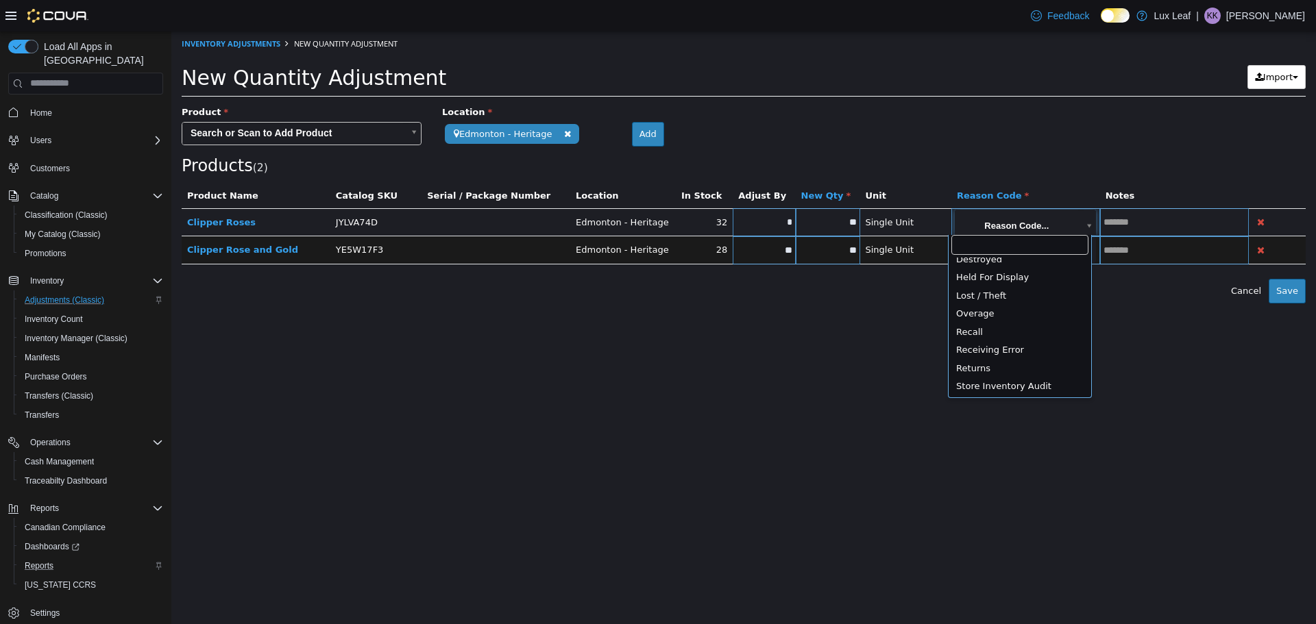
scroll to position [63, 0]
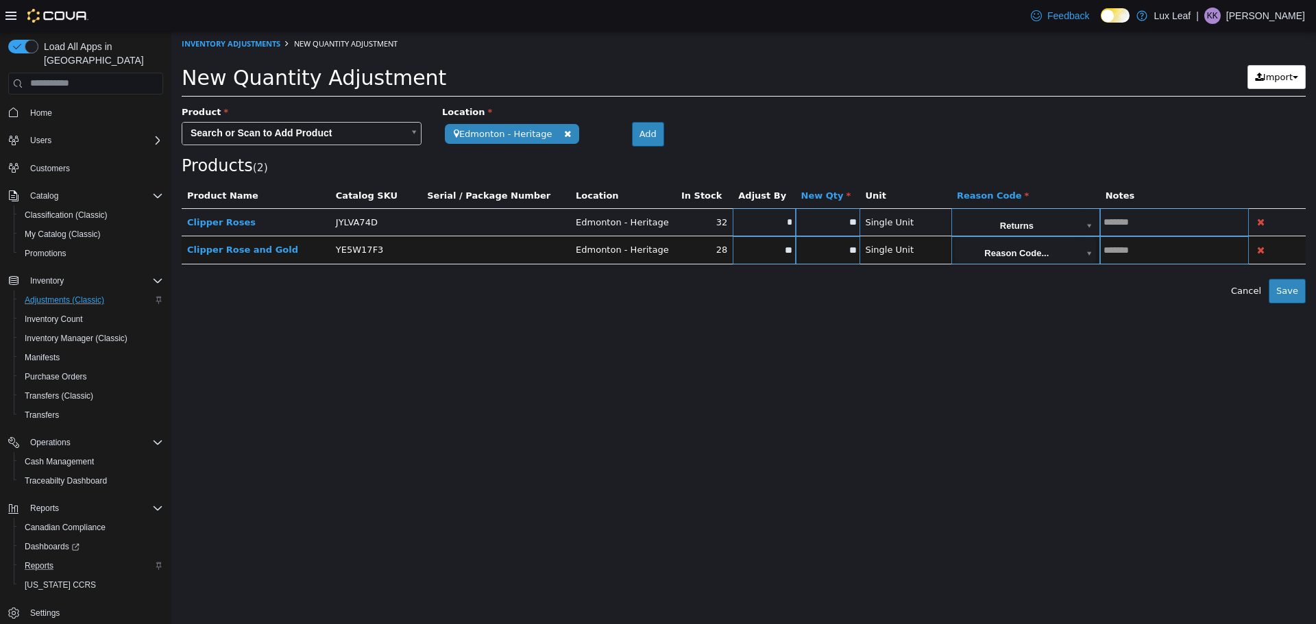
click at [990, 230] on body "**********" at bounding box center [743, 167] width 1144 height 272
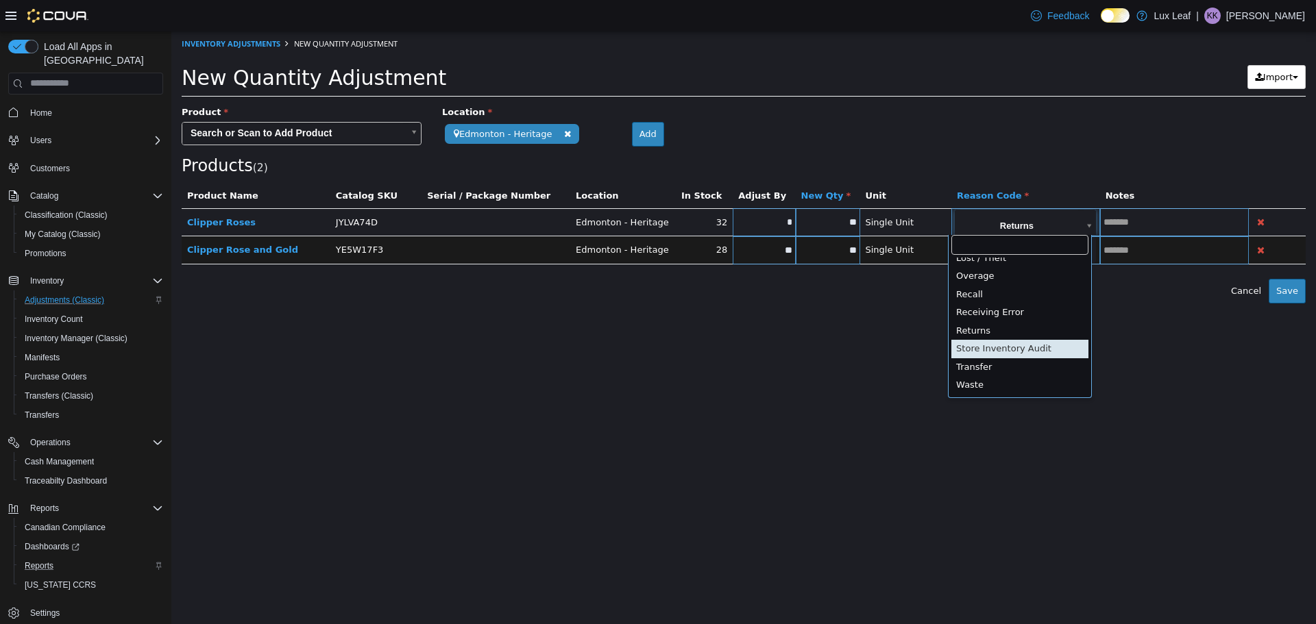
type input "**********"
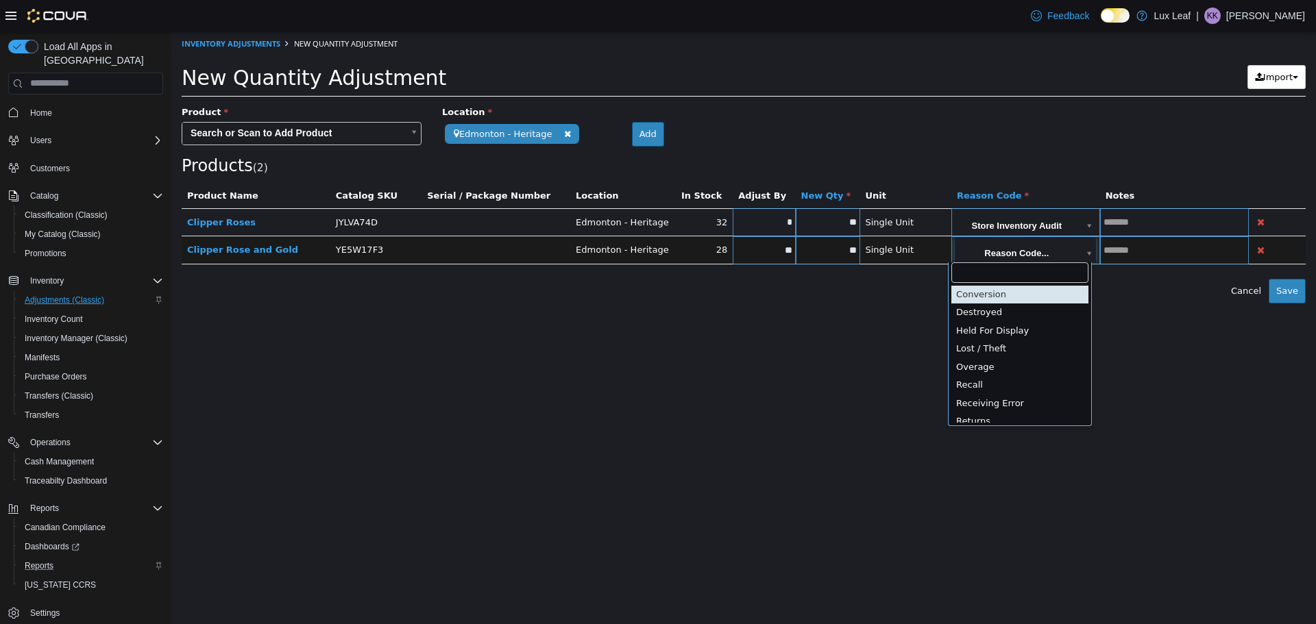
click at [1006, 257] on body "**********" at bounding box center [743, 167] width 1144 height 272
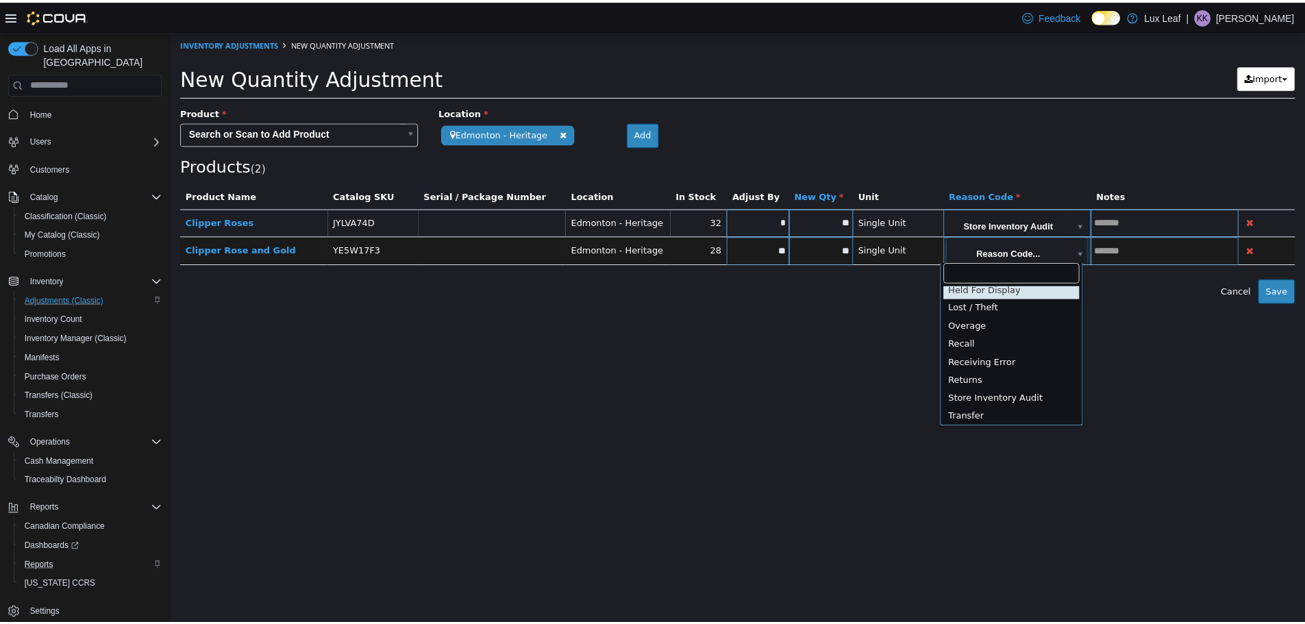
scroll to position [62, 0]
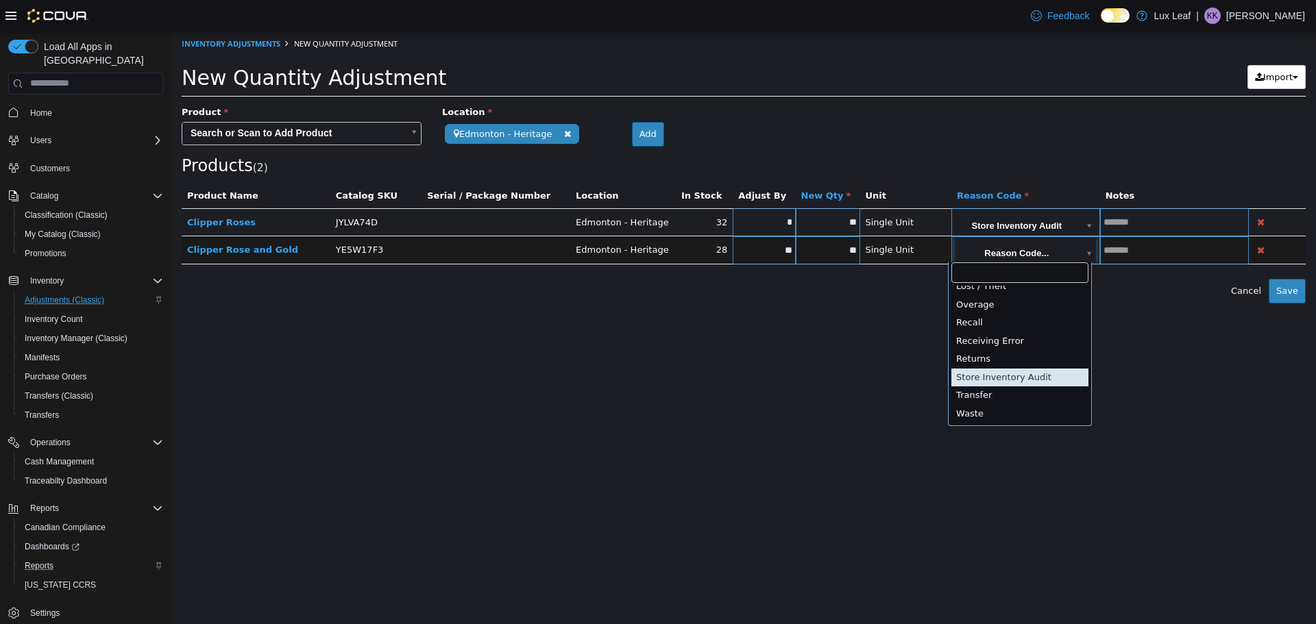
type input "**********"
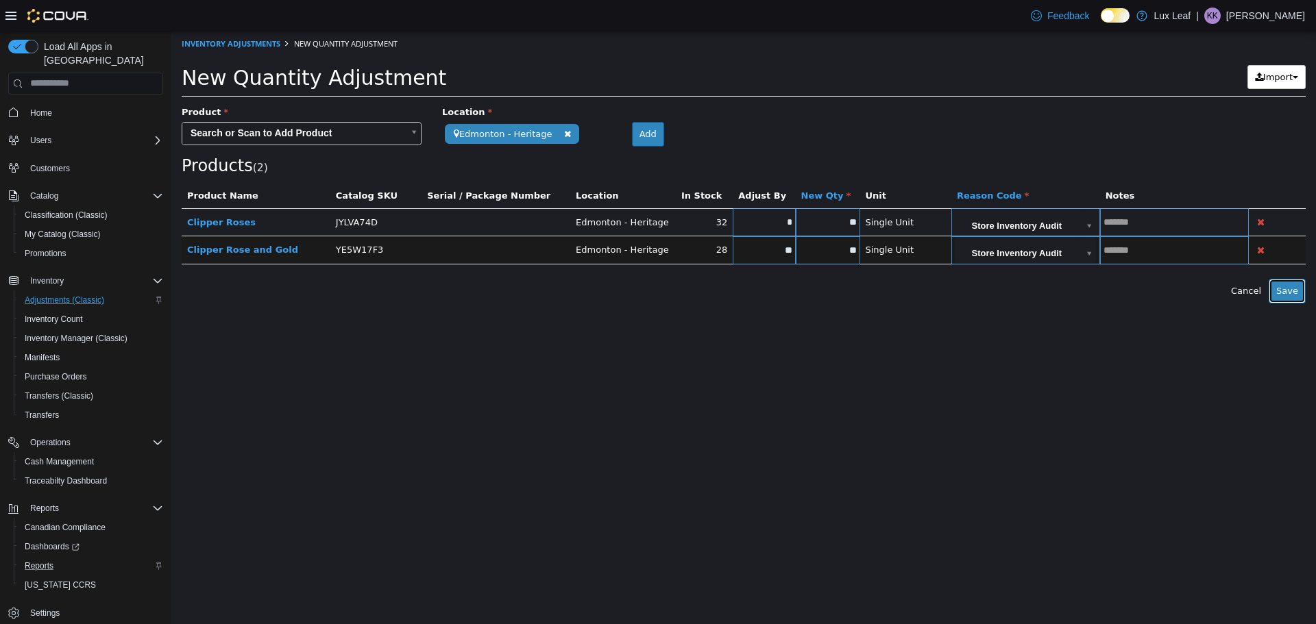
click at [1294, 290] on button "Save" at bounding box center [1286, 290] width 37 height 25
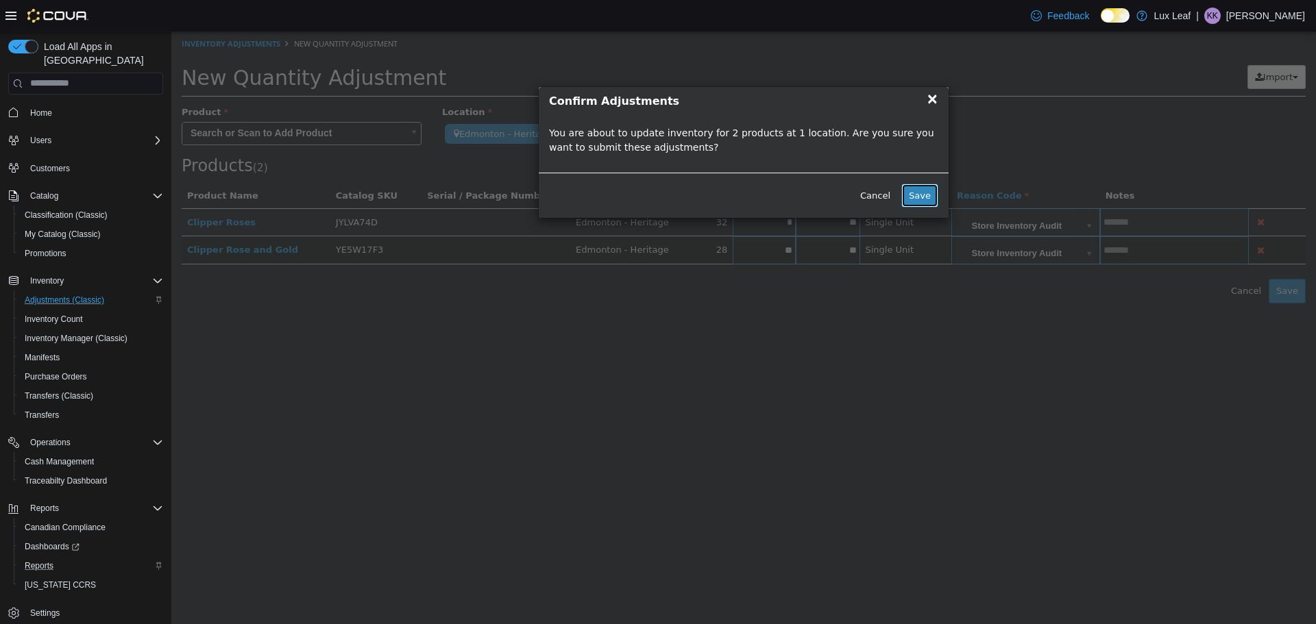
click at [929, 203] on button "Save" at bounding box center [919, 195] width 37 height 25
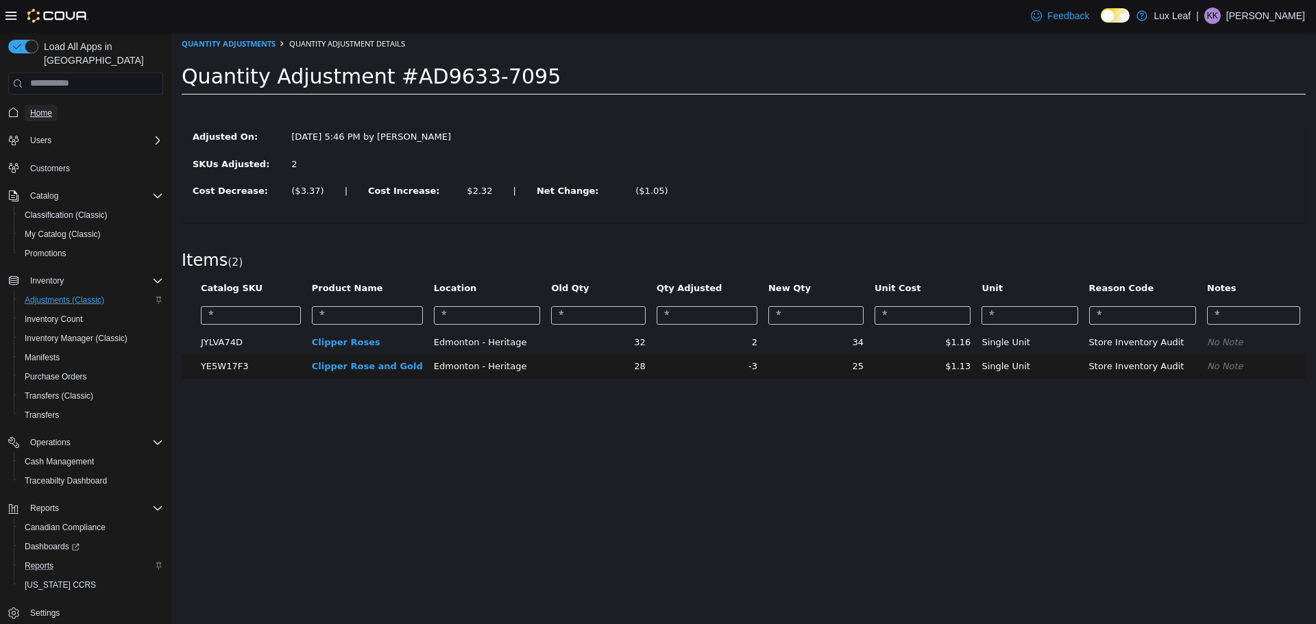
click at [36, 106] on span "Home" at bounding box center [41, 113] width 22 height 16
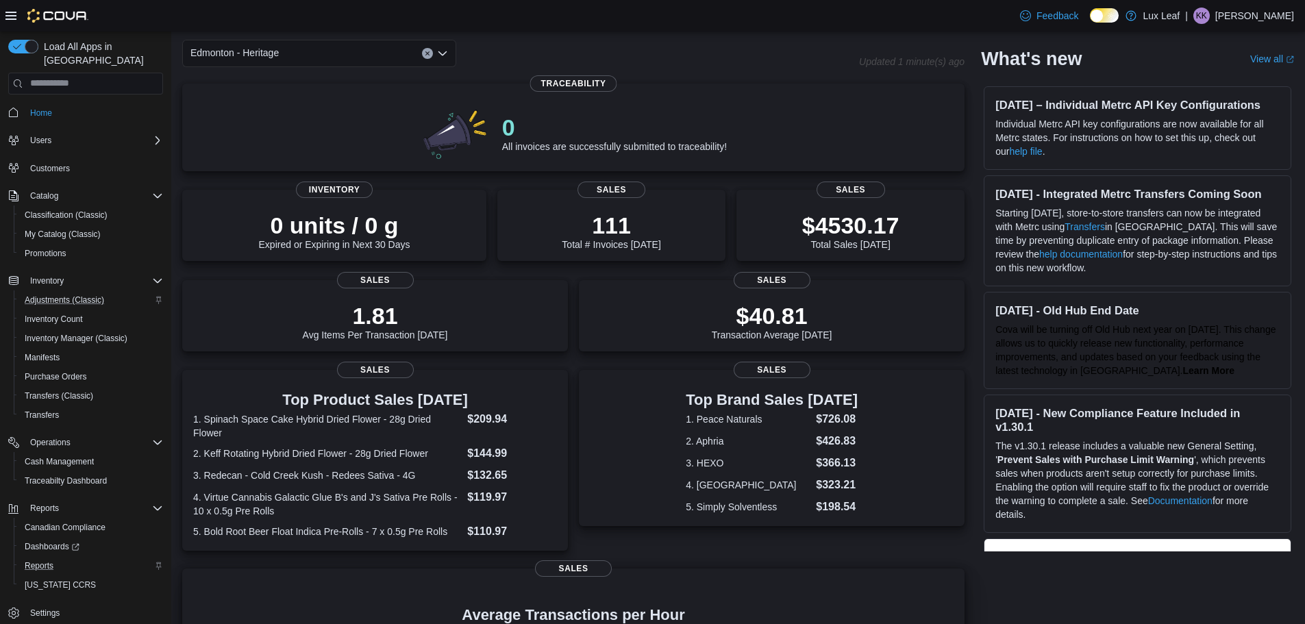
scroll to position [33, 0]
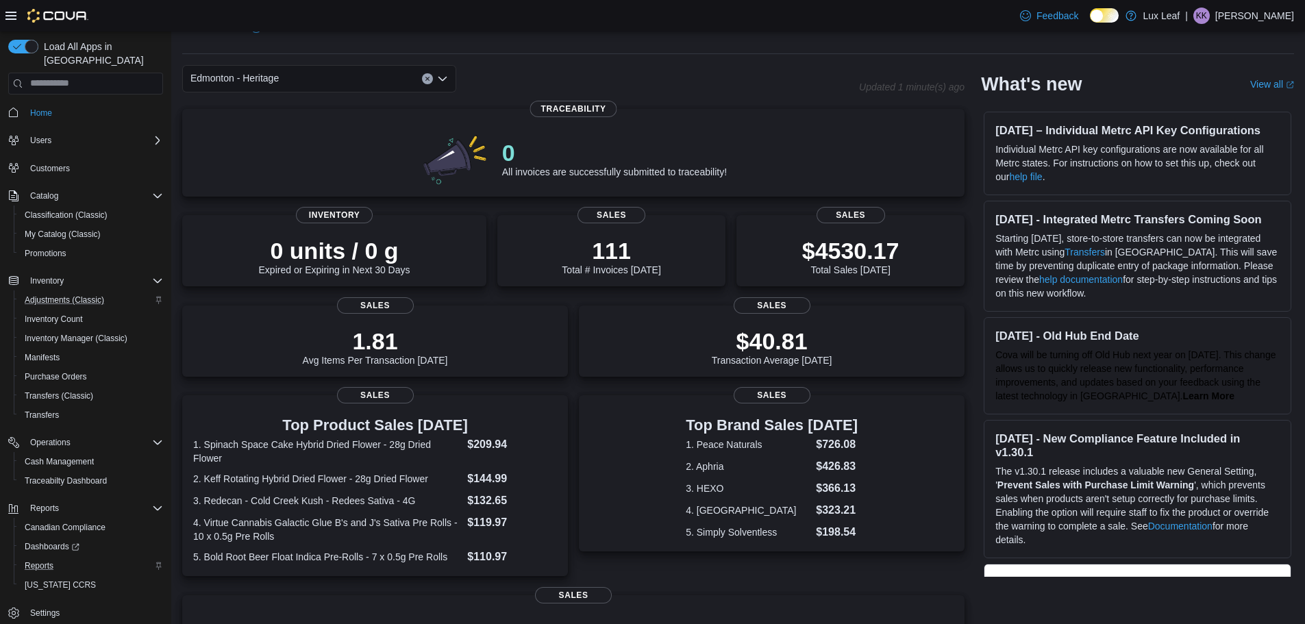
click at [361, 77] on div "Edmonton - Heritage" at bounding box center [319, 78] width 274 height 27
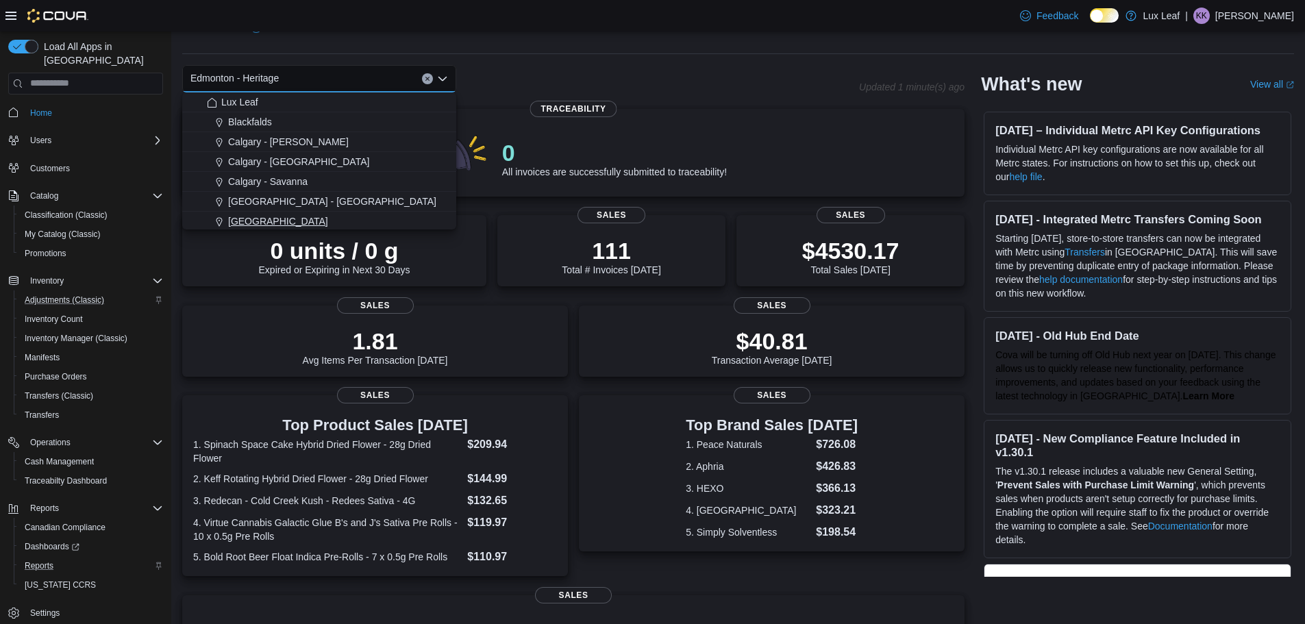
scroll to position [69, 0]
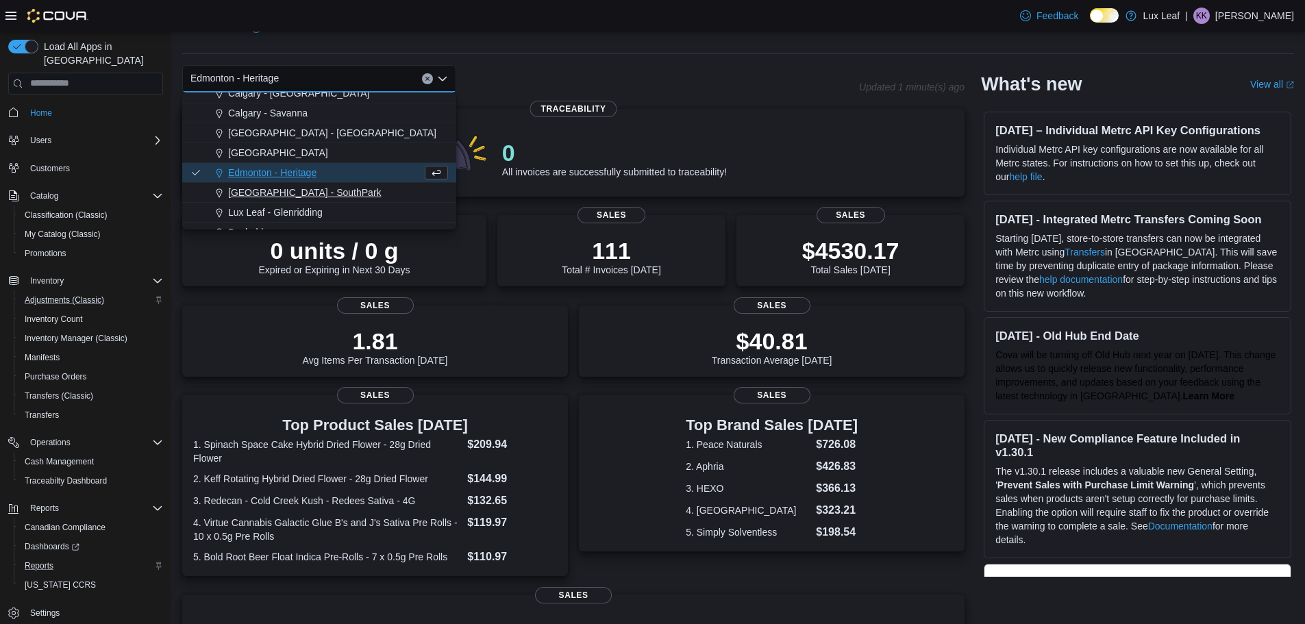
click at [306, 187] on span "[GEOGRAPHIC_DATA] - SouthPark" at bounding box center [304, 193] width 153 height 14
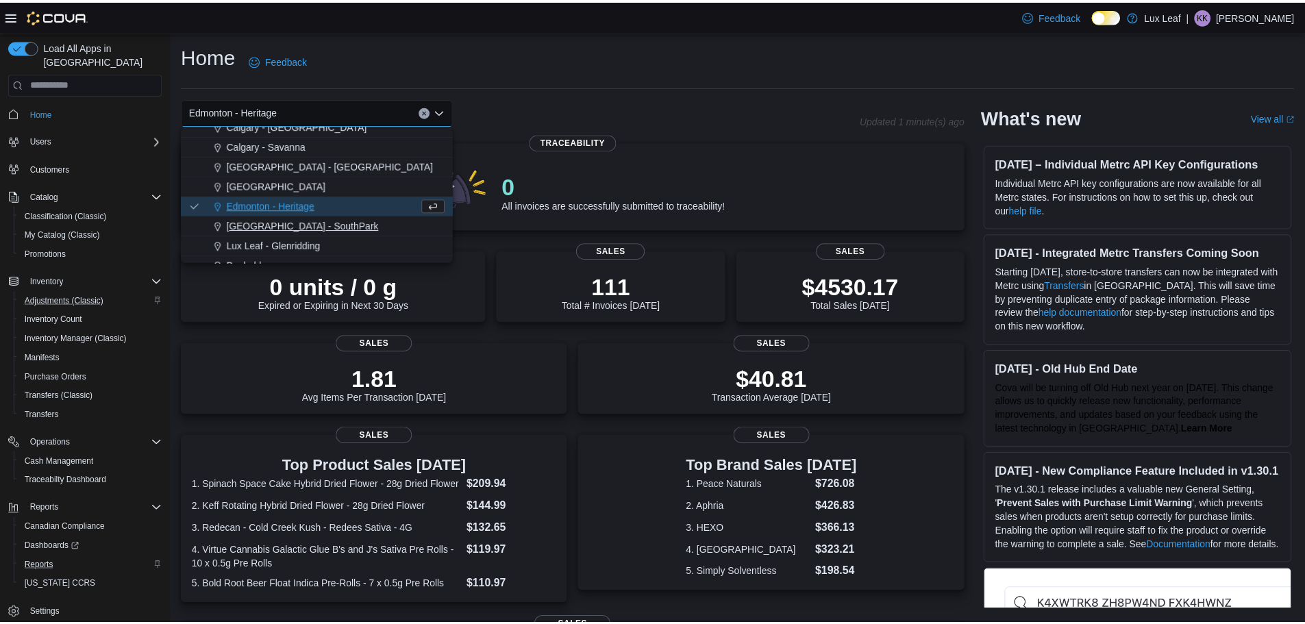
scroll to position [0, 0]
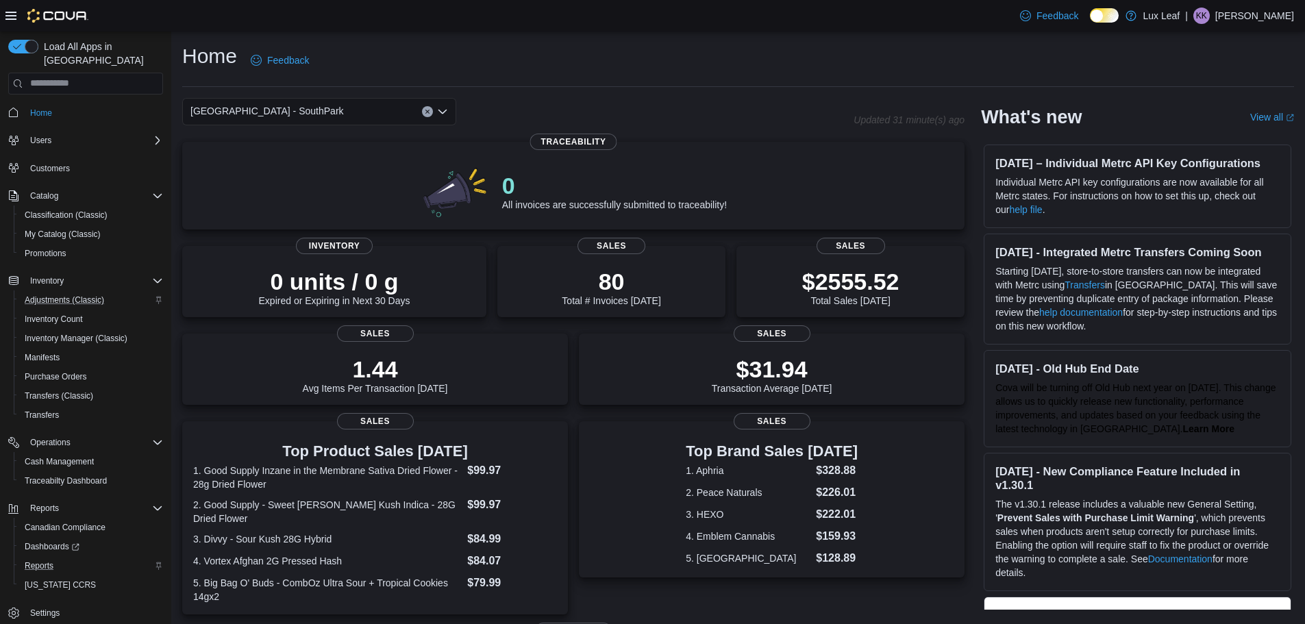
click at [307, 114] on div "[GEOGRAPHIC_DATA] - SouthPark Combo box. Selected. [GEOGRAPHIC_DATA] - [GEOGRAP…" at bounding box center [319, 111] width 274 height 27
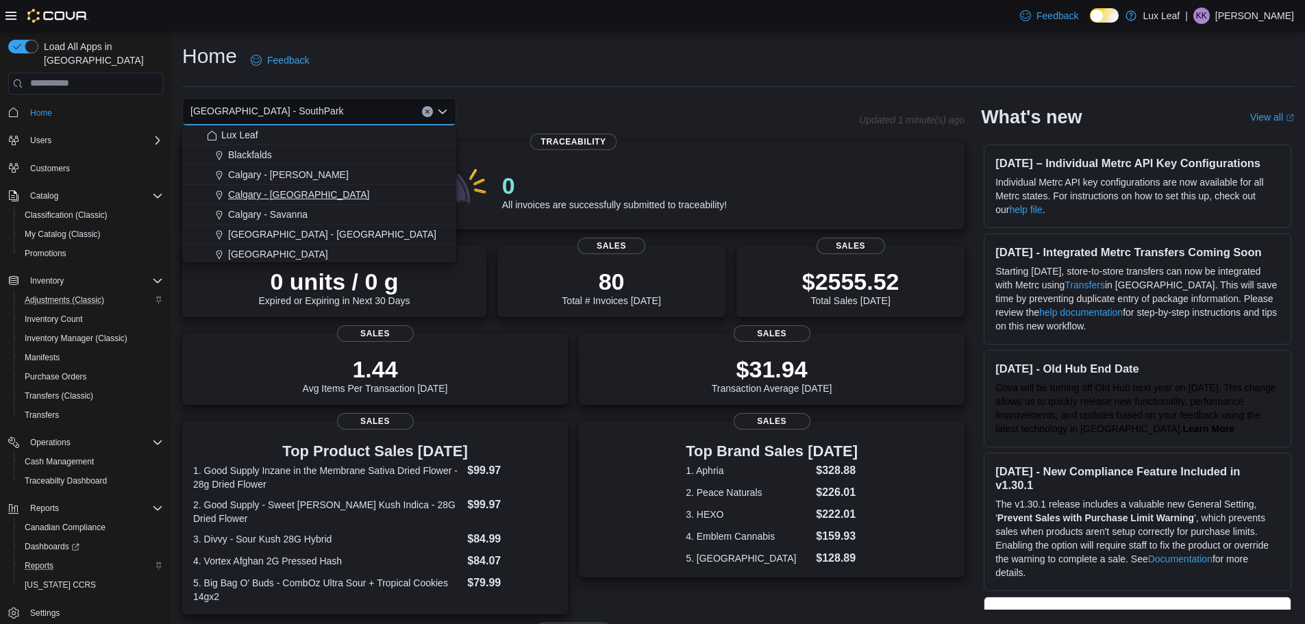
scroll to position [121, 0]
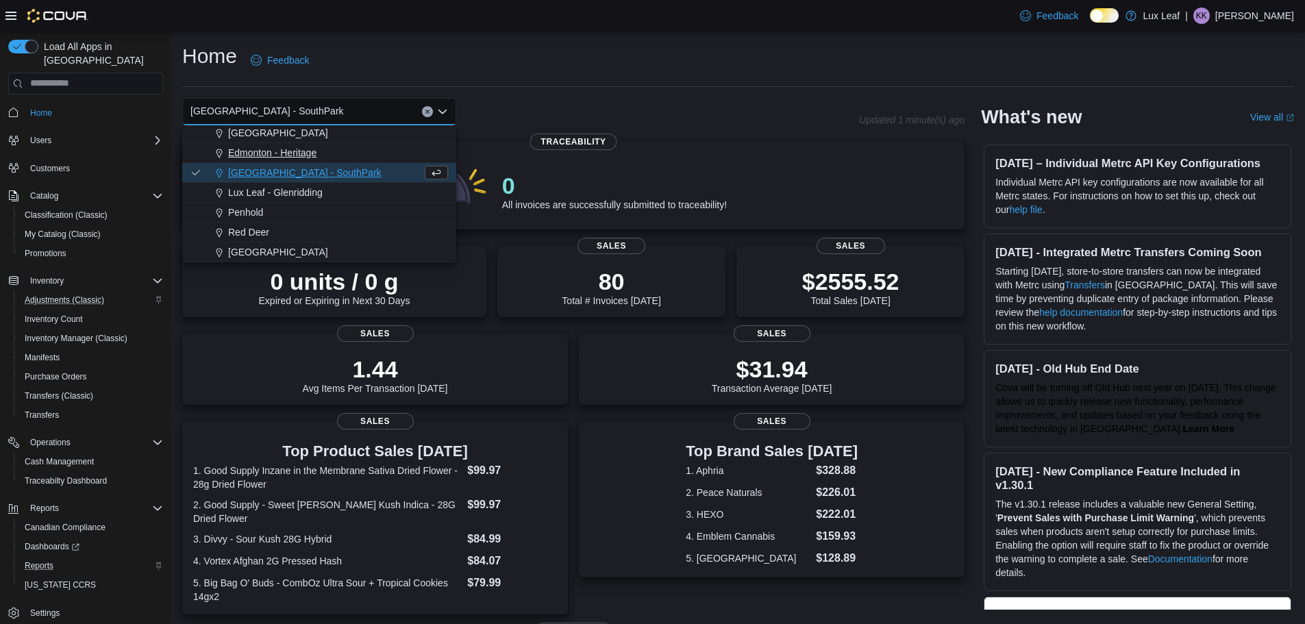
click at [308, 152] on span "Edmonton - Heritage" at bounding box center [272, 153] width 88 height 14
